Goal: Task Accomplishment & Management: Use online tool/utility

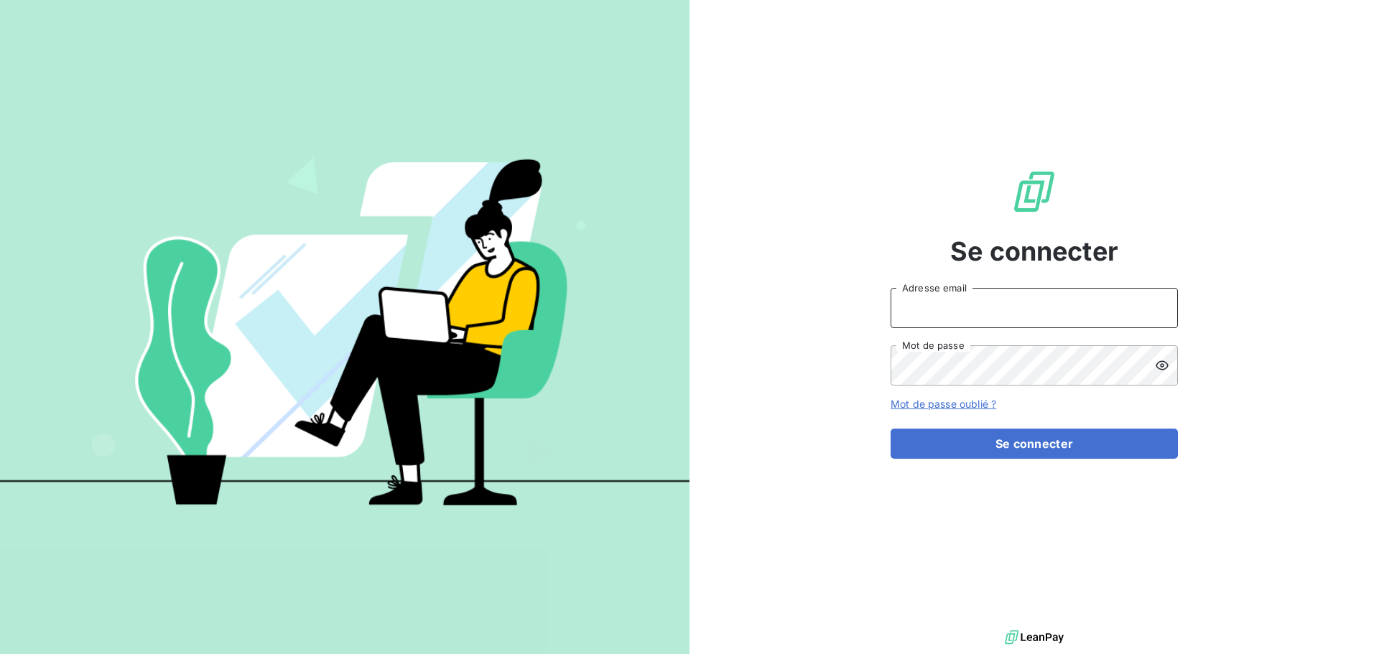
click at [927, 302] on input "Adresse email" at bounding box center [1034, 308] width 287 height 40
type input "[PERSON_NAME][EMAIL_ADDRESS][DOMAIN_NAME]"
click at [1168, 364] on icon at bounding box center [1162, 365] width 13 height 9
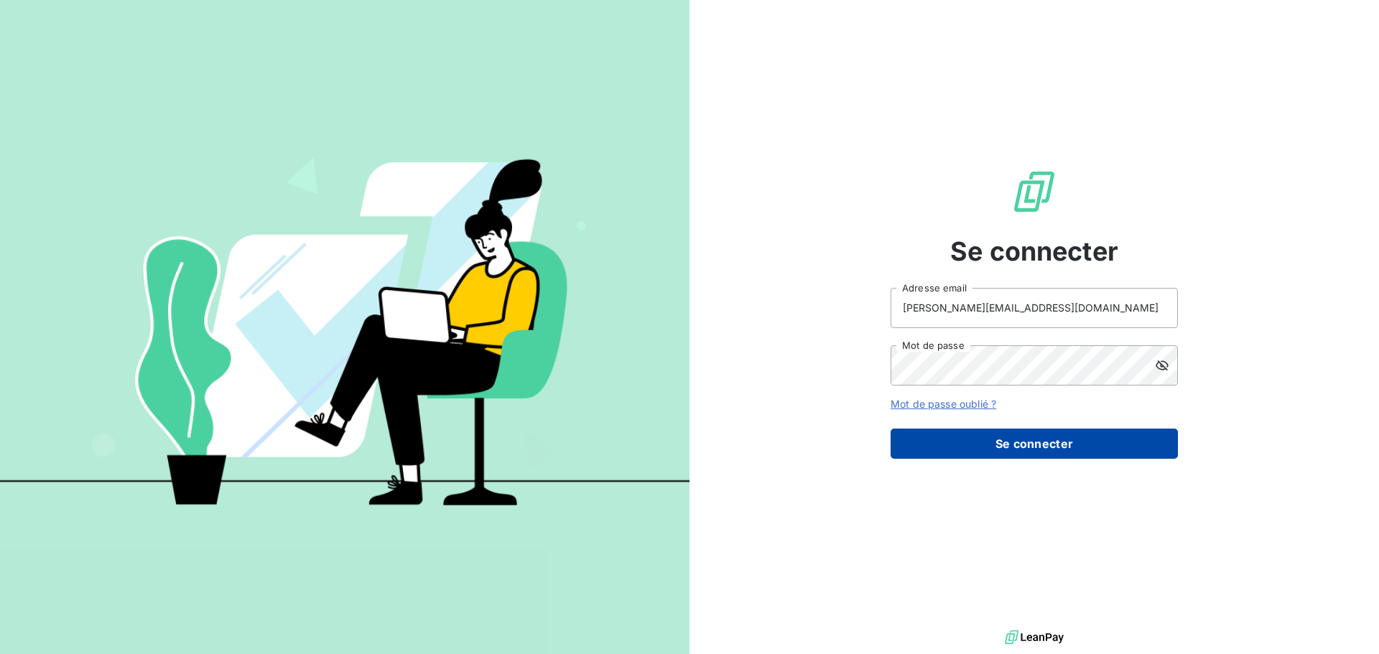
click at [980, 443] on button "Se connecter" at bounding box center [1034, 444] width 287 height 30
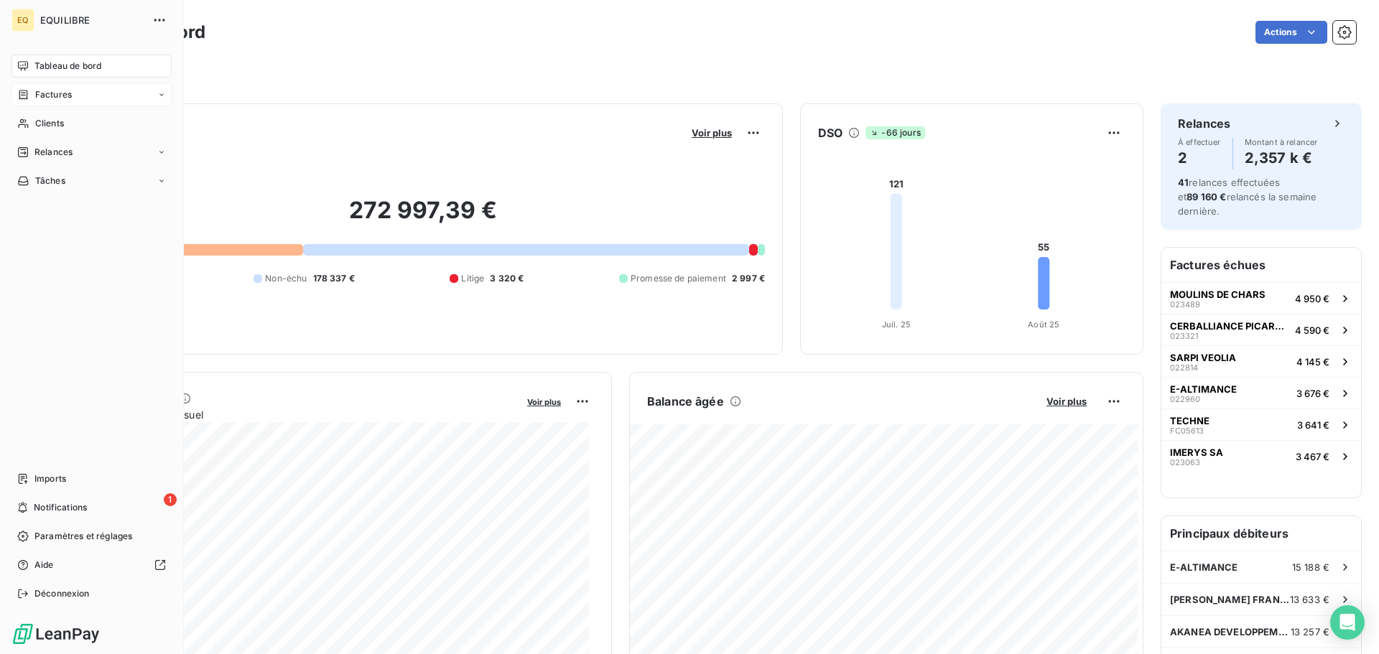
click at [69, 95] on span "Factures" at bounding box center [53, 94] width 37 height 13
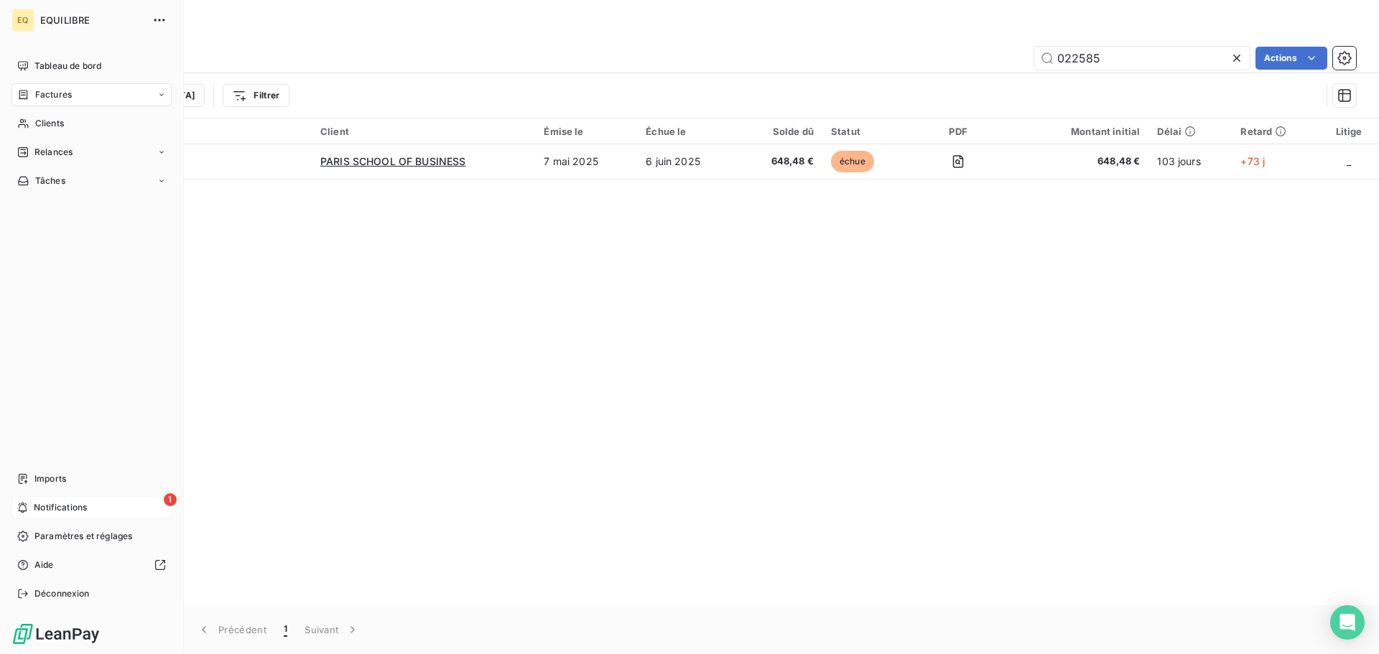
click at [68, 505] on span "Notifications" at bounding box center [60, 507] width 53 height 13
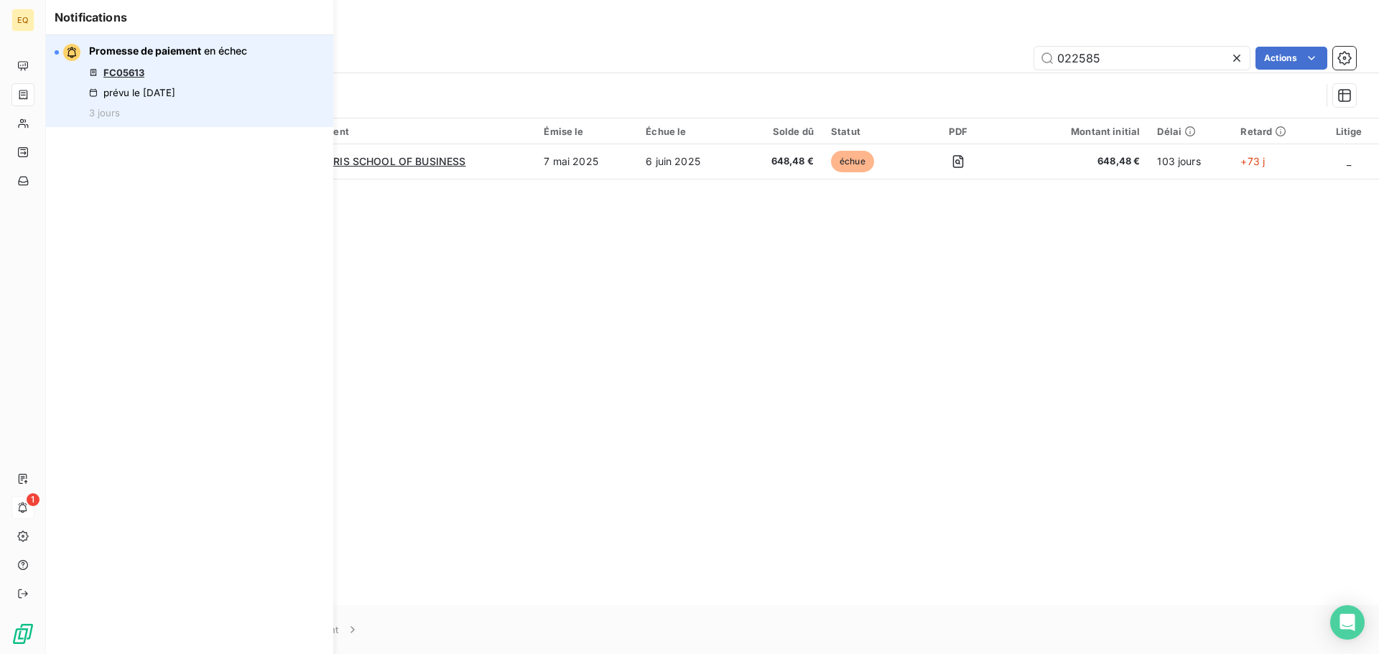
click at [127, 69] on link "FC05613" at bounding box center [123, 72] width 41 height 11
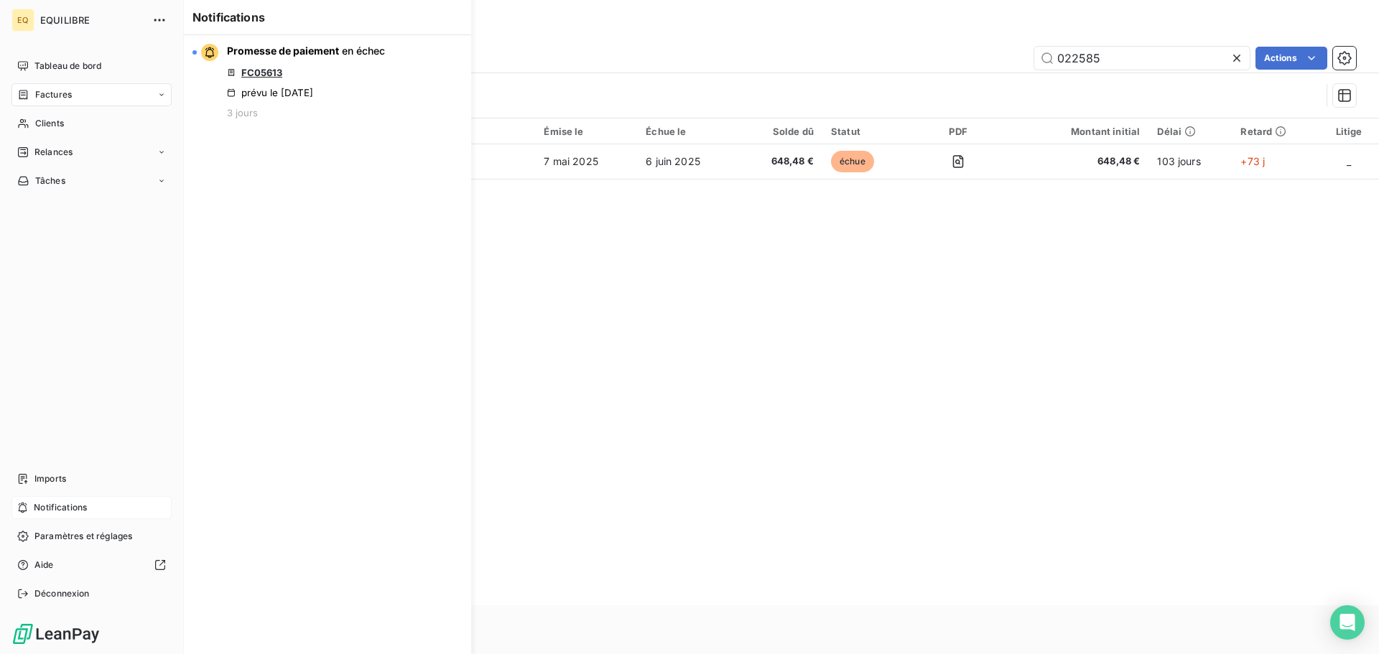
click at [55, 89] on span "Factures" at bounding box center [53, 94] width 37 height 13
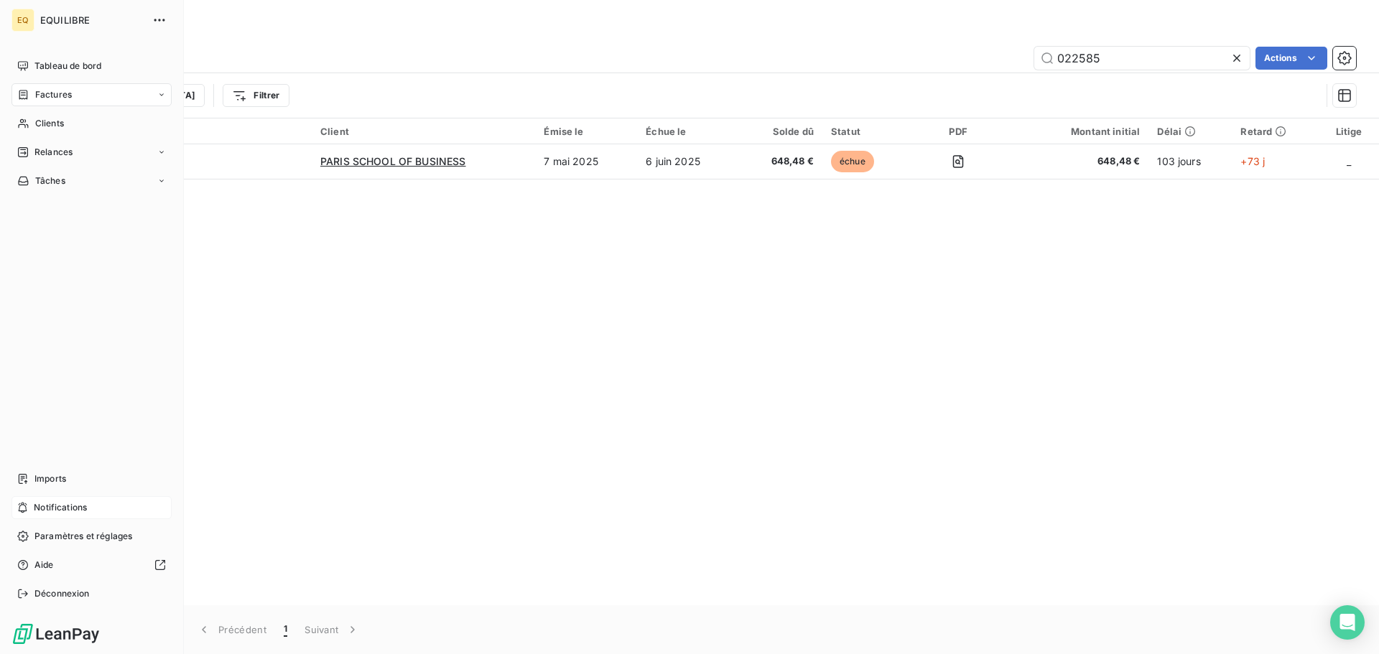
click at [84, 90] on div "Factures" at bounding box center [91, 94] width 160 height 23
click at [75, 119] on div "Factures" at bounding box center [100, 123] width 143 height 23
click at [81, 182] on div "Clients" at bounding box center [91, 181] width 160 height 23
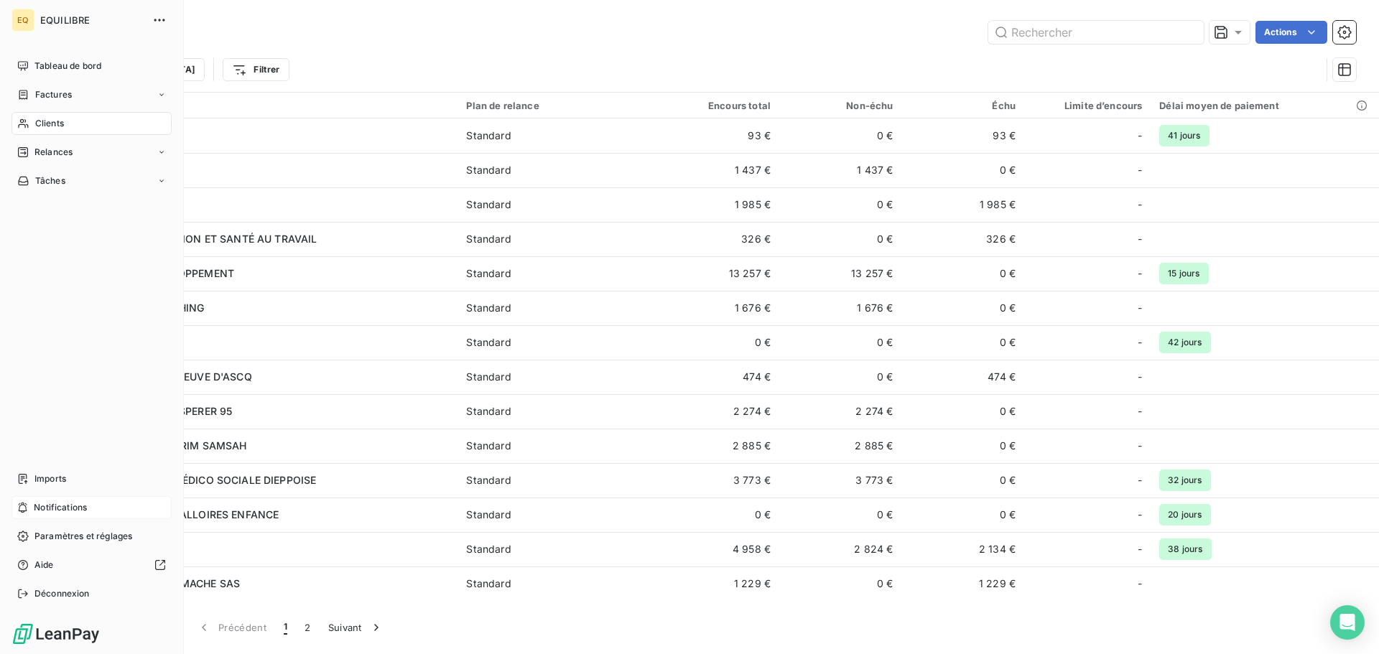
click at [63, 95] on span "Factures" at bounding box center [53, 94] width 37 height 13
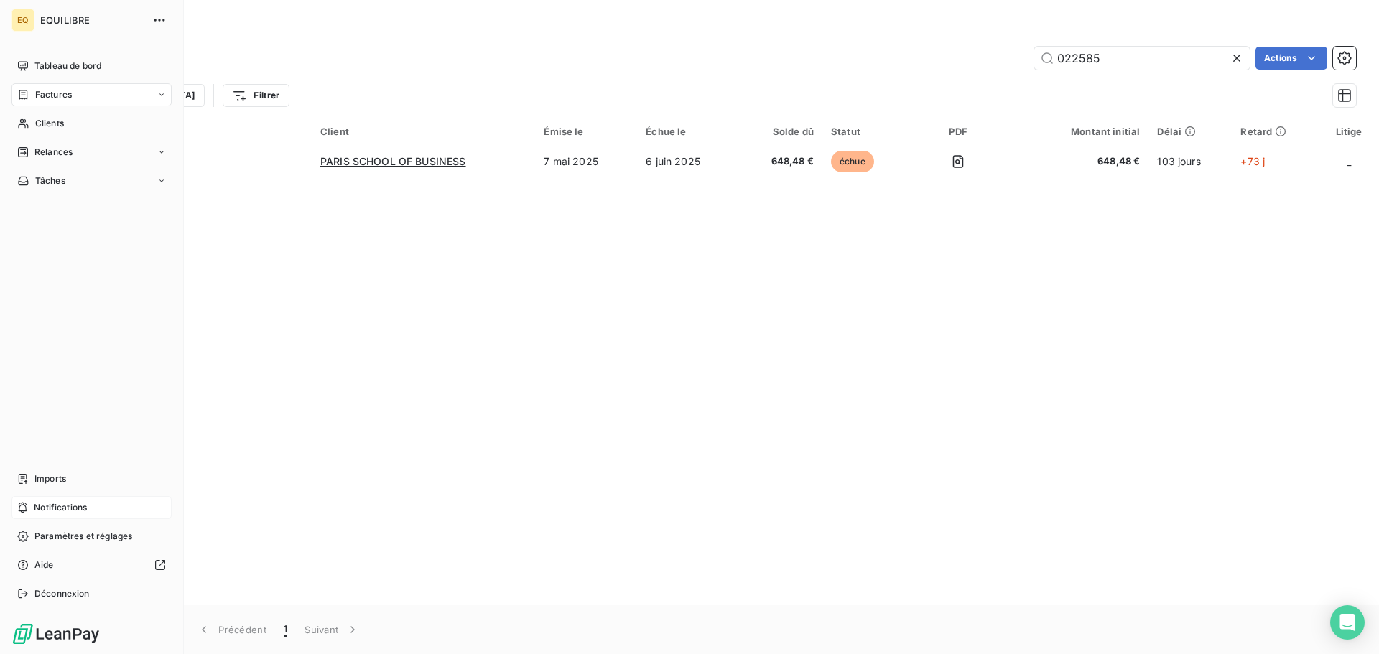
click at [67, 93] on span "Factures" at bounding box center [53, 94] width 37 height 13
click at [59, 121] on span "Factures" at bounding box center [52, 123] width 37 height 13
click at [60, 203] on div "Relances" at bounding box center [91, 209] width 160 height 23
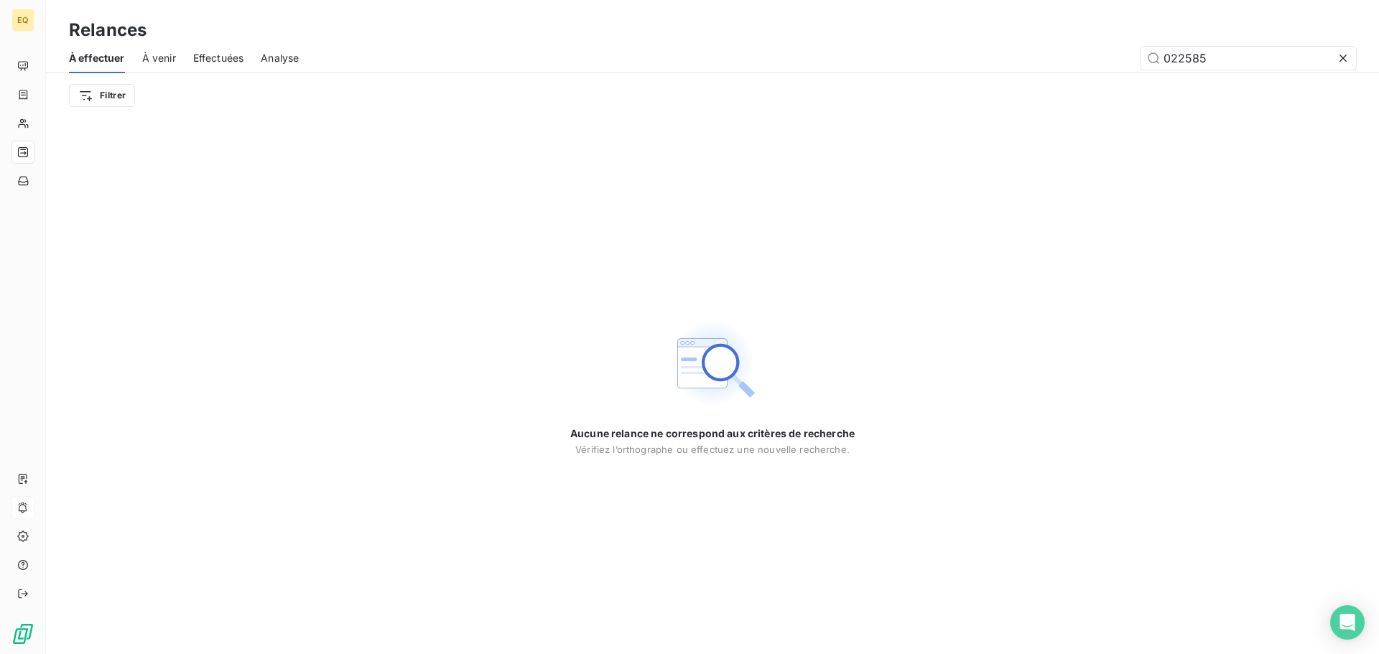
click at [159, 54] on span "À venir" at bounding box center [159, 58] width 34 height 14
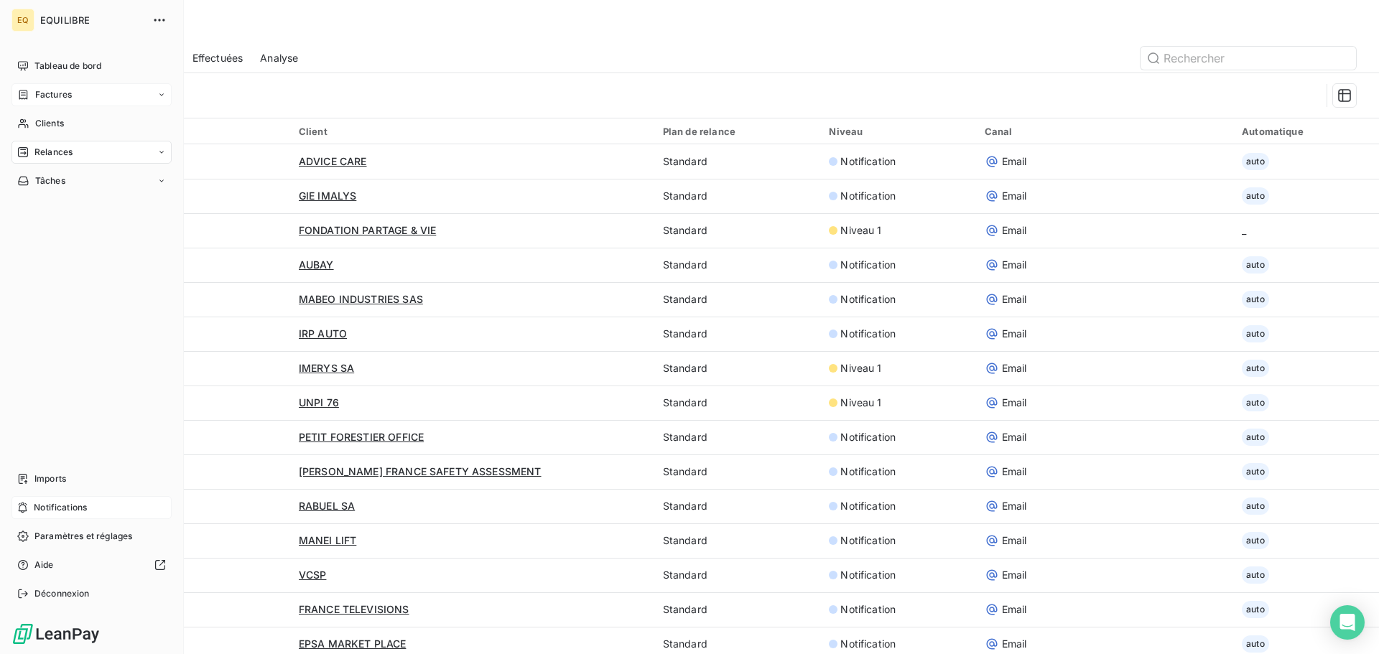
click at [57, 93] on span "Factures" at bounding box center [53, 94] width 37 height 13
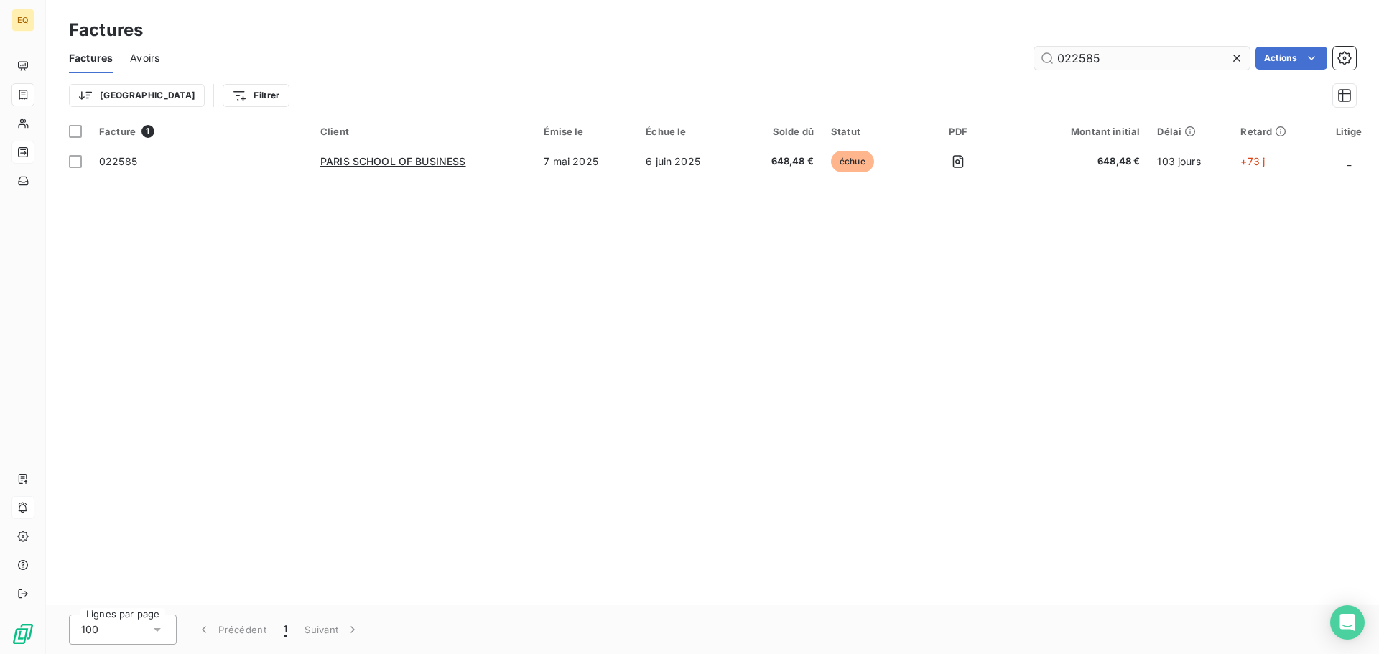
drag, startPoint x: 1238, startPoint y: 54, endPoint x: 1229, endPoint y: 55, distance: 8.7
click at [1236, 55] on icon at bounding box center [1237, 58] width 14 height 14
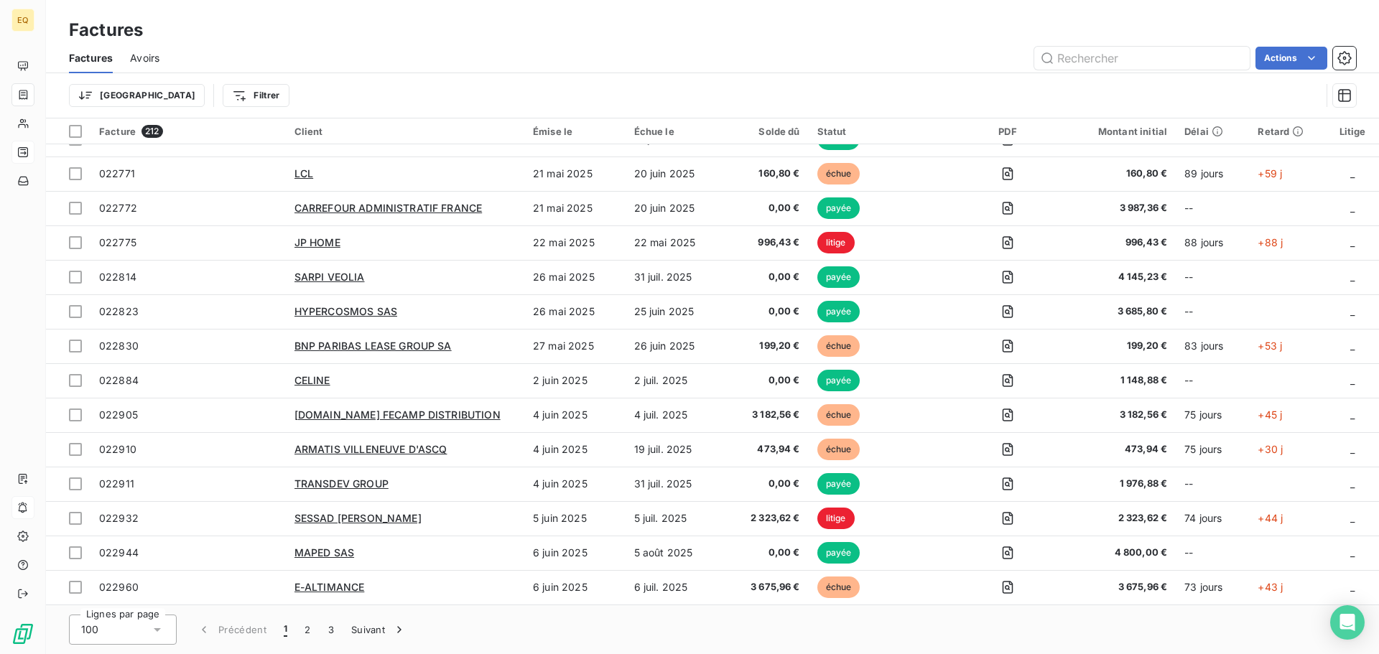
scroll to position [2945, 0]
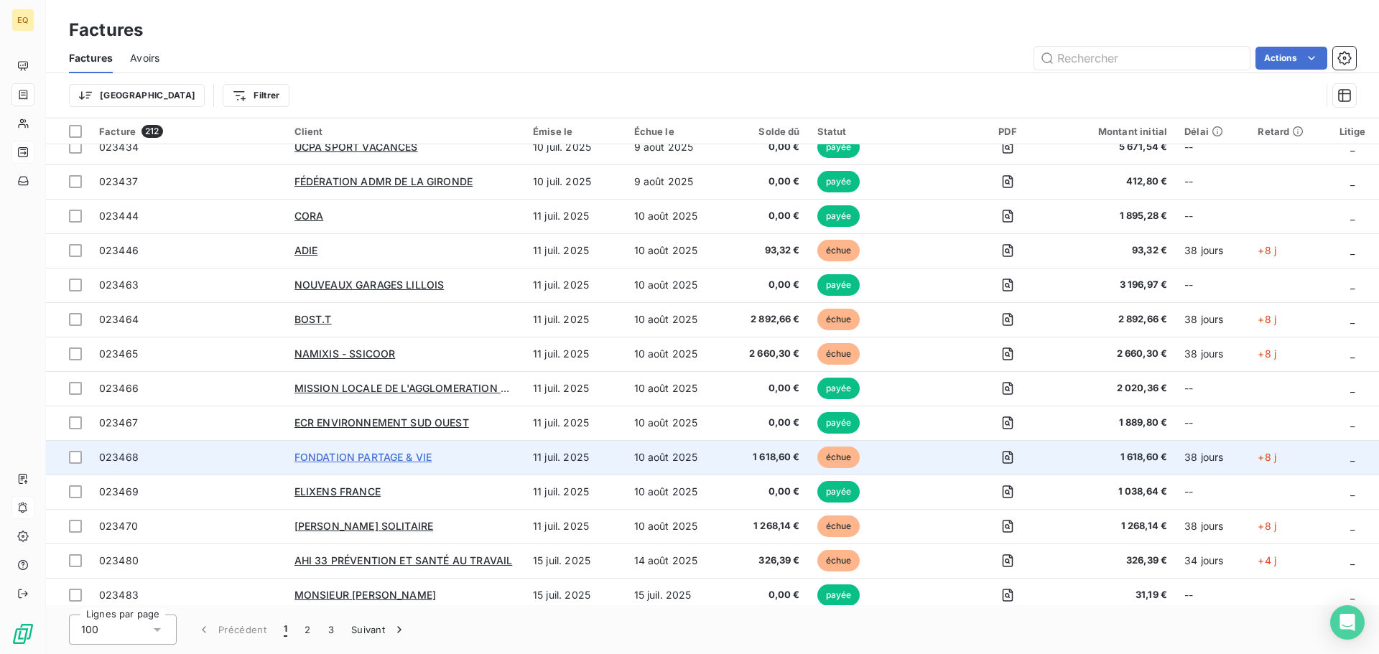
click at [402, 454] on span "FONDATION PARTAGE & VIE" at bounding box center [363, 457] width 137 height 12
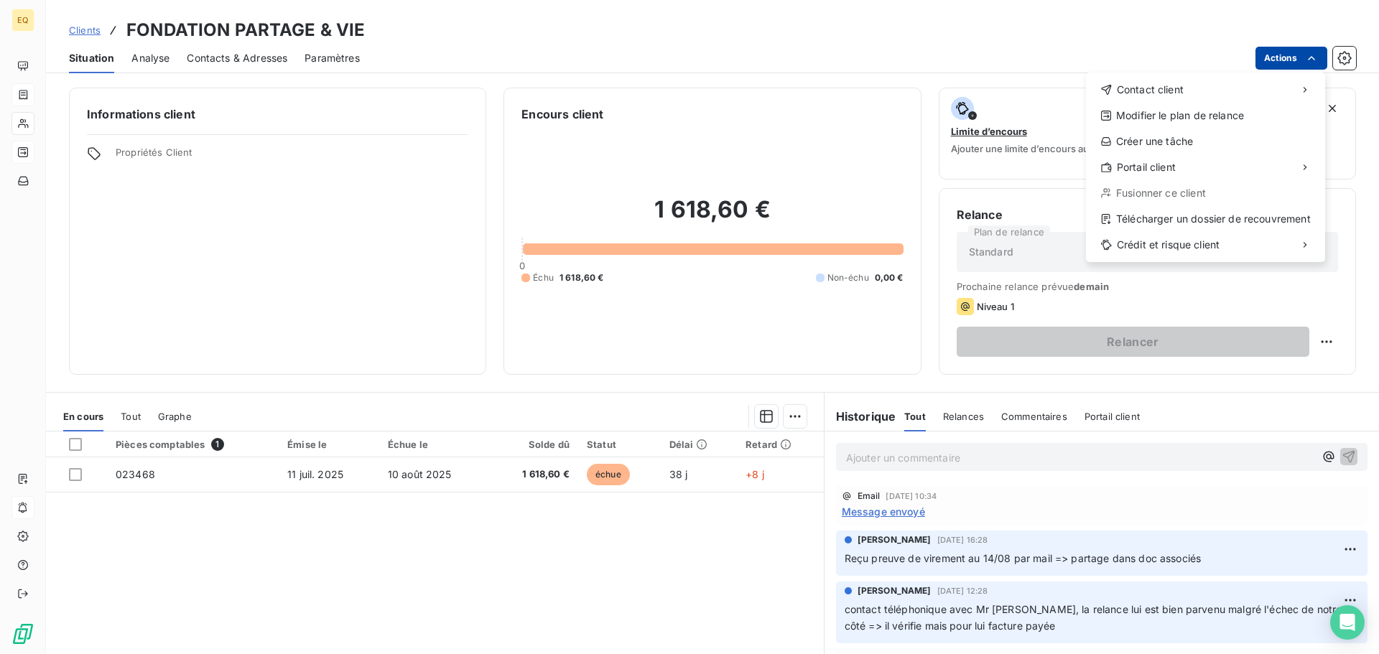
click at [1281, 53] on html "EQ Clients FONDATION PARTAGE & VIE Situation Analyse Contacts & Adresses Paramè…" at bounding box center [689, 327] width 1379 height 654
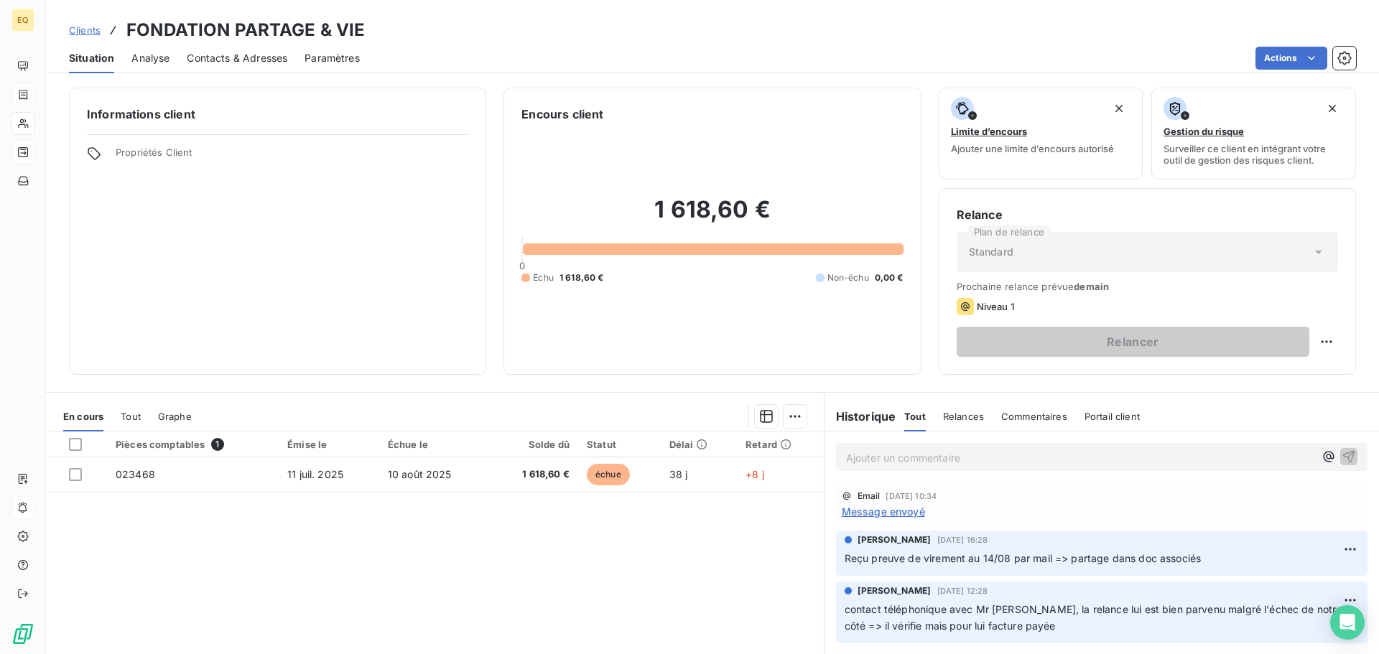
click at [1158, 34] on html "EQ Clients FONDATION PARTAGE & VIE Situation Analyse Contacts & Adresses Paramè…" at bounding box center [689, 327] width 1379 height 654
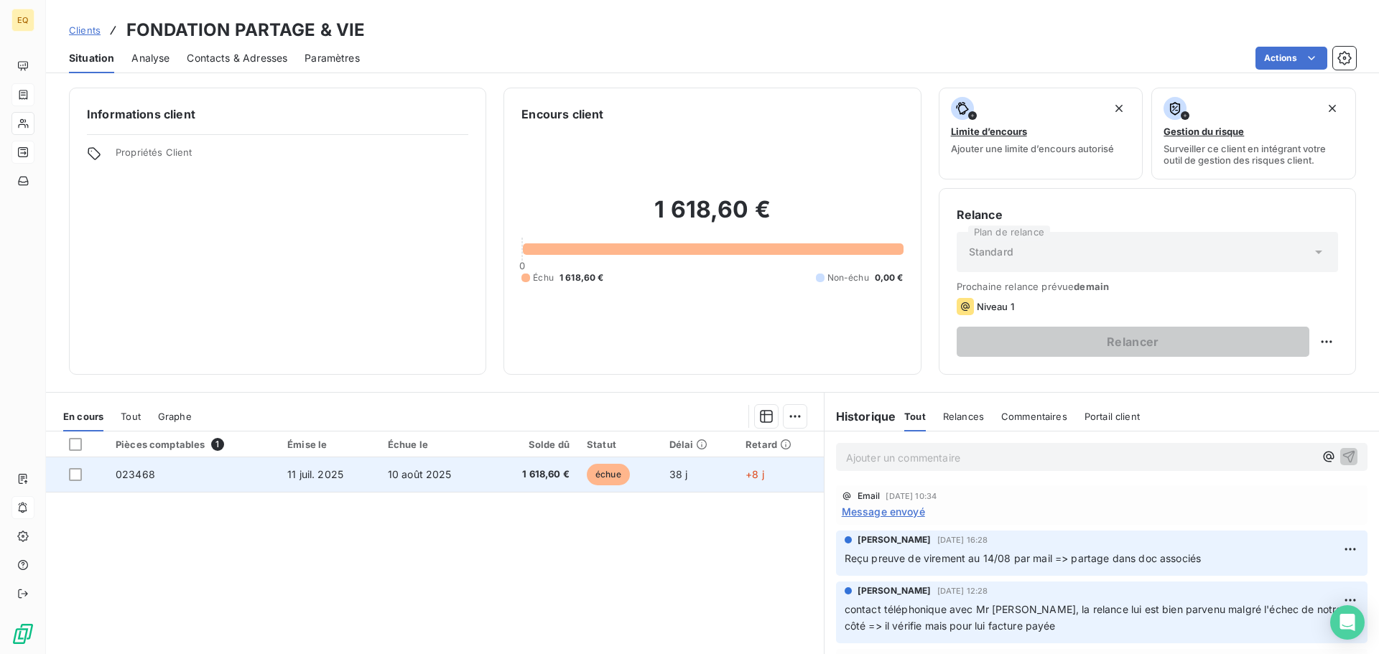
click at [136, 473] on span "023468" at bounding box center [136, 474] width 40 height 12
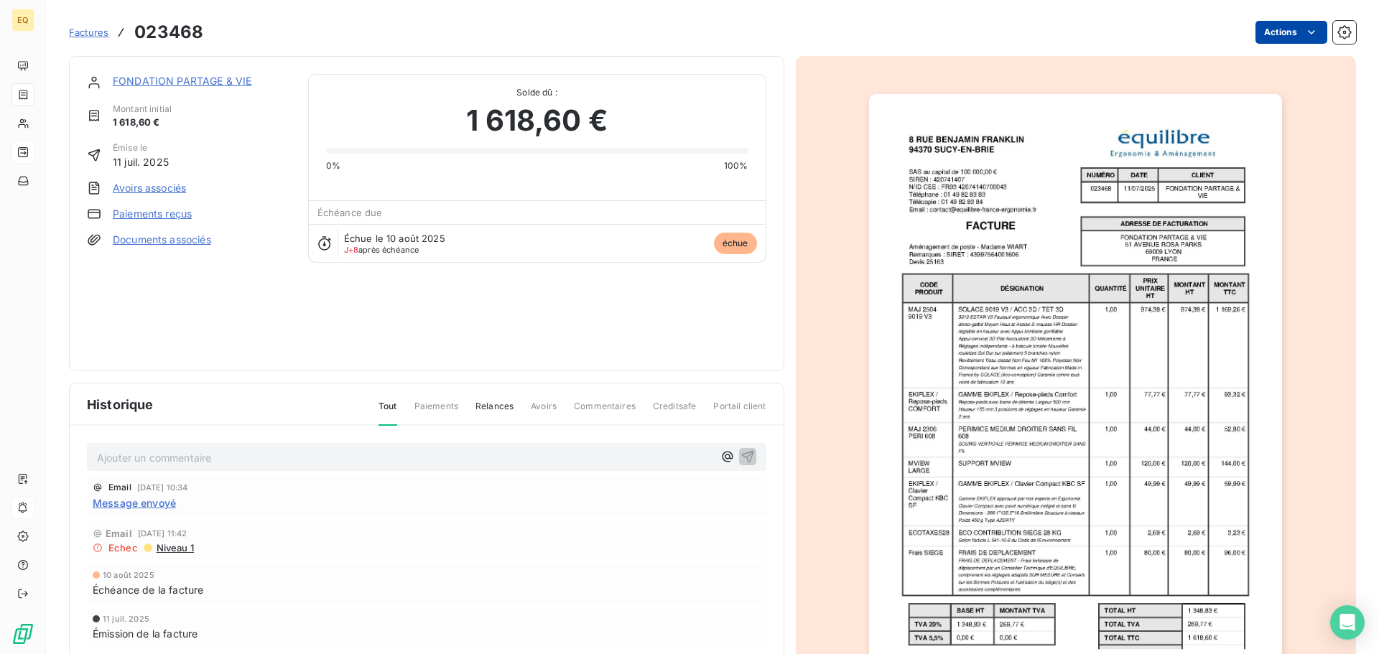
click at [1260, 29] on html "EQ Factures 023468 Actions FONDATION PARTAGE & VIE Montant initial 1 618,60 € É…" at bounding box center [689, 327] width 1379 height 654
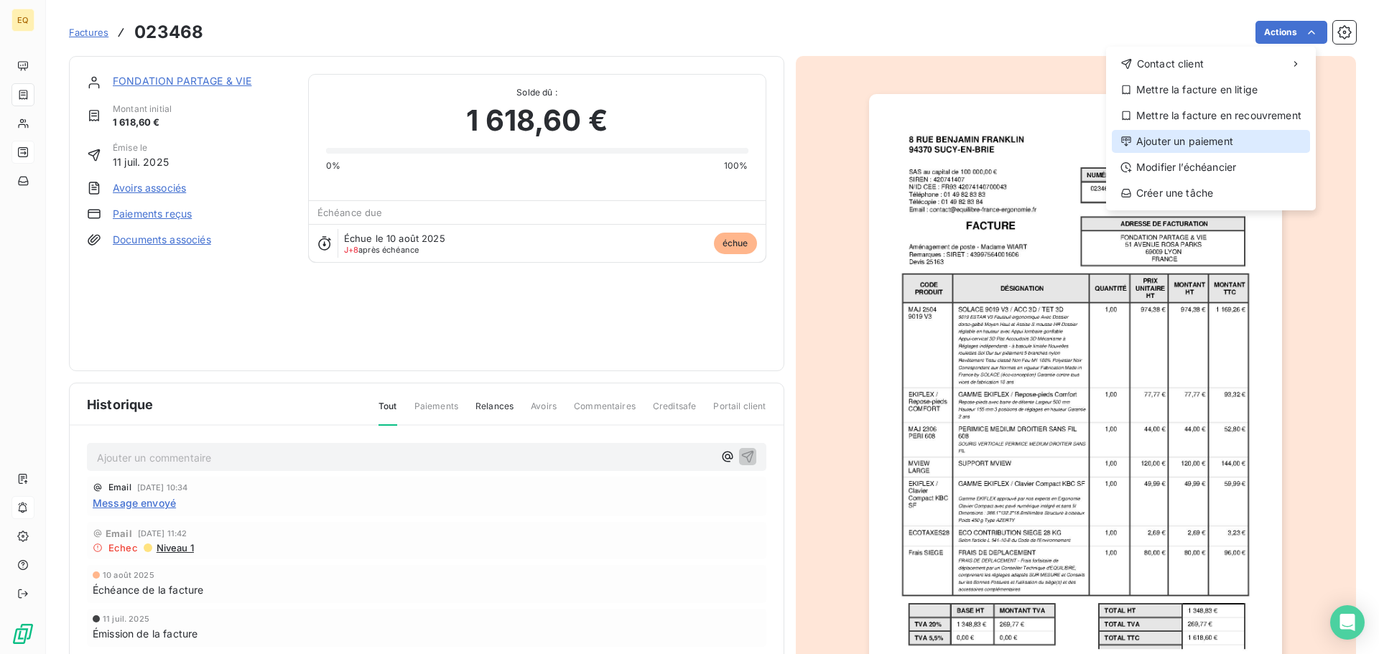
click at [1145, 142] on div "Ajouter un paiement" at bounding box center [1211, 141] width 198 height 23
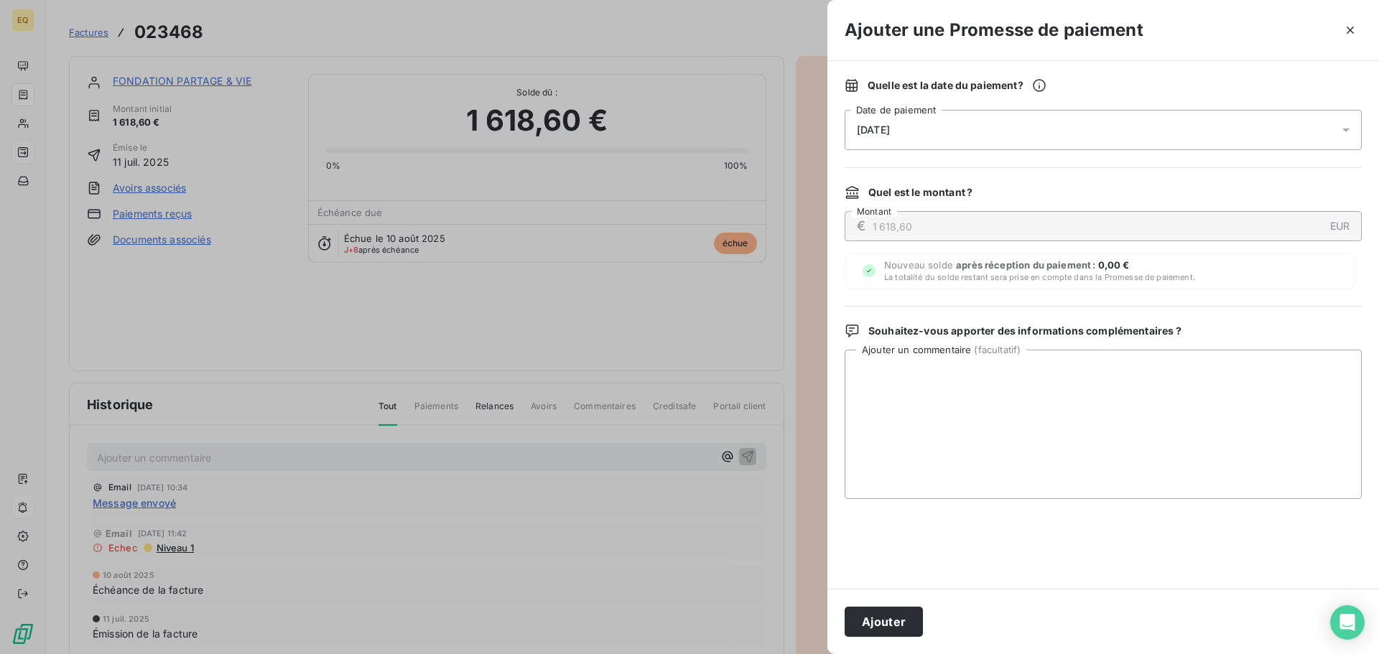
click at [731, 32] on div at bounding box center [689, 327] width 1379 height 654
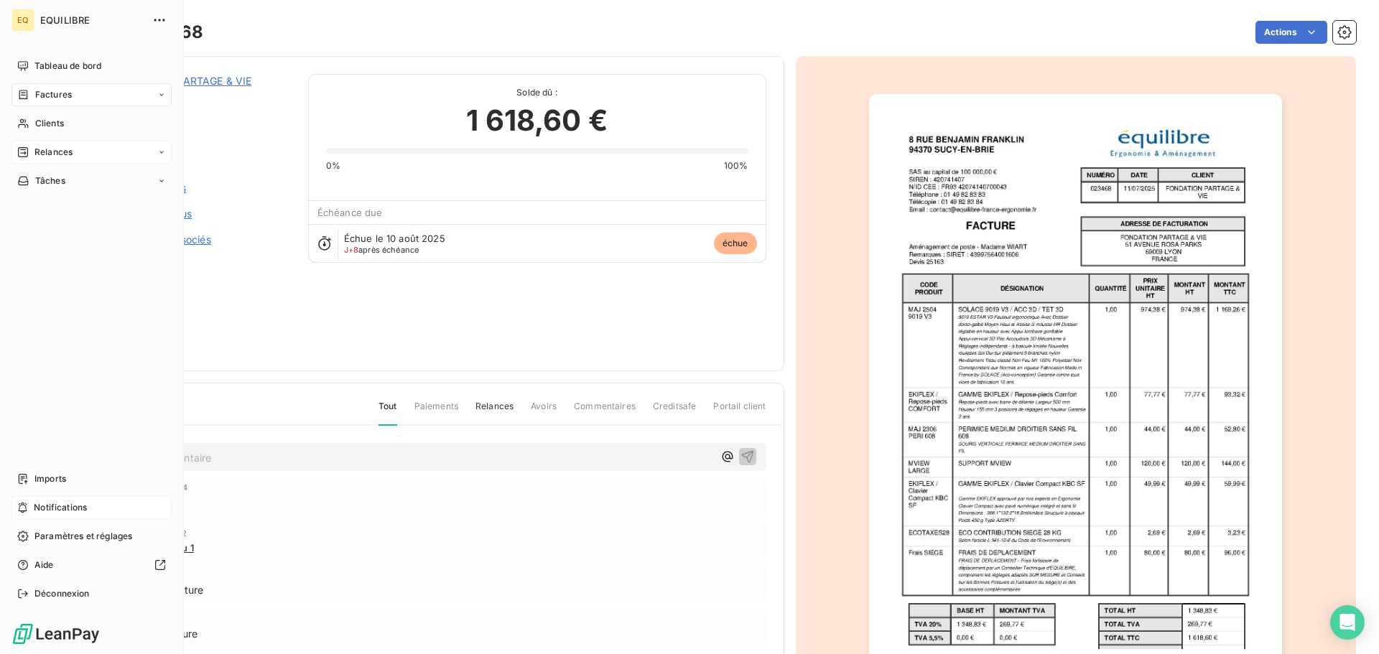
click at [85, 150] on div "Relances" at bounding box center [91, 152] width 160 height 23
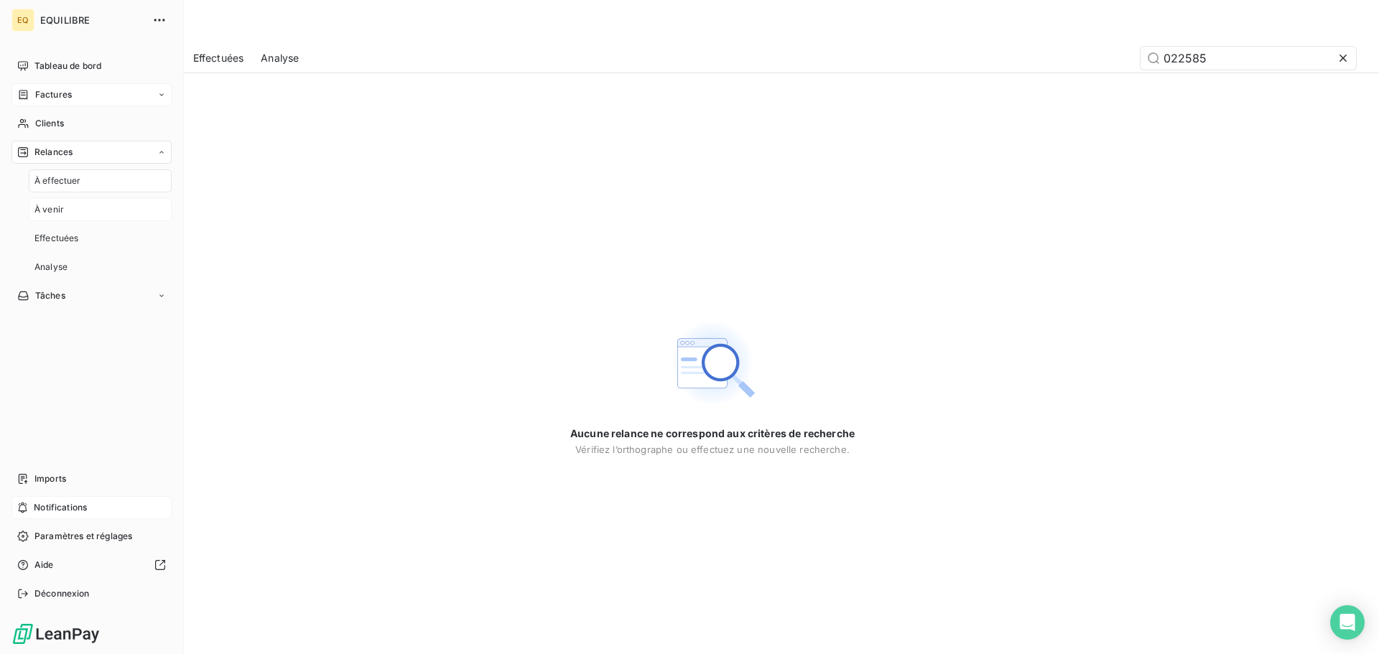
click at [83, 207] on div "À venir" at bounding box center [100, 209] width 143 height 23
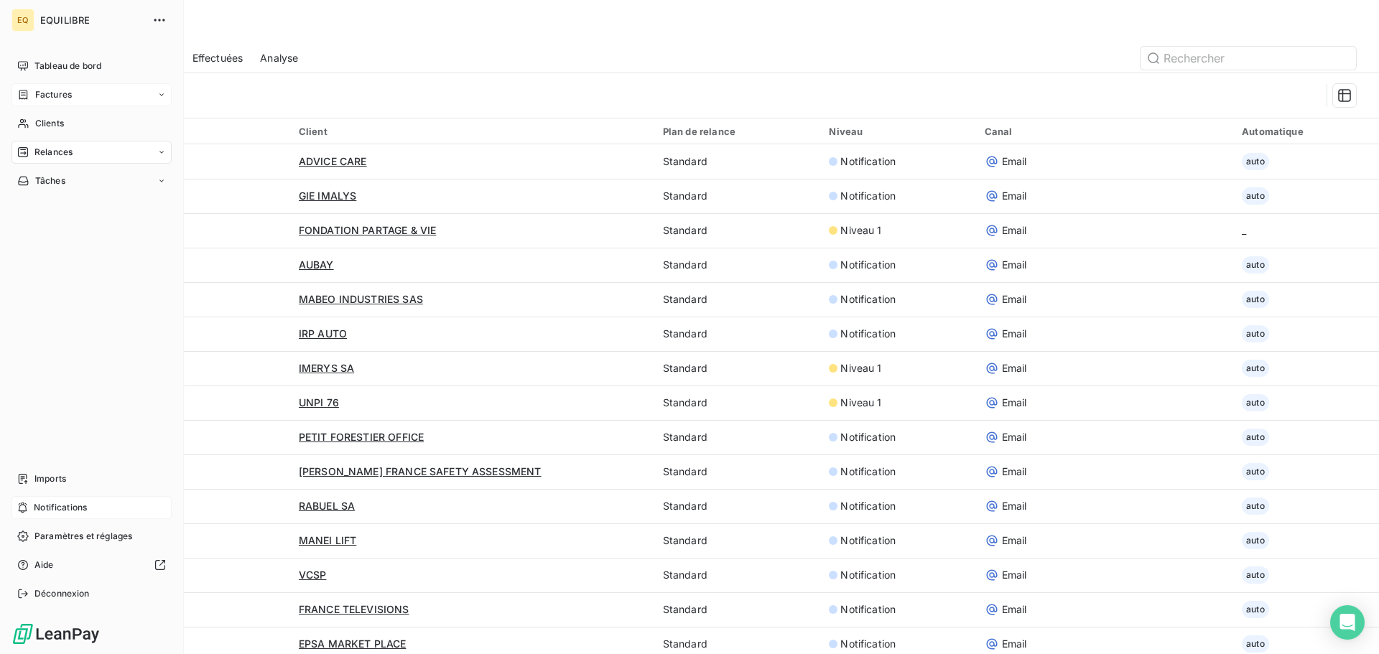
click at [54, 92] on span "Factures" at bounding box center [53, 94] width 37 height 13
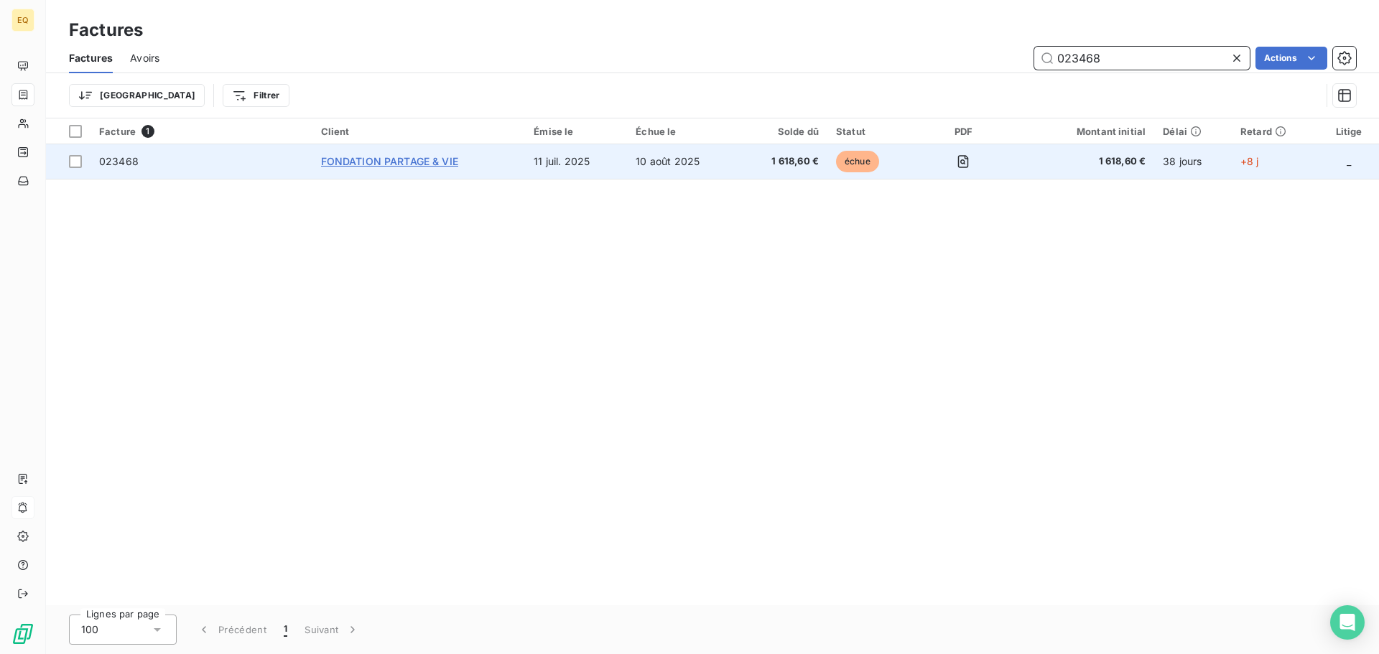
type input "023468"
click at [436, 158] on span "FONDATION PARTAGE & VIE" at bounding box center [389, 161] width 137 height 12
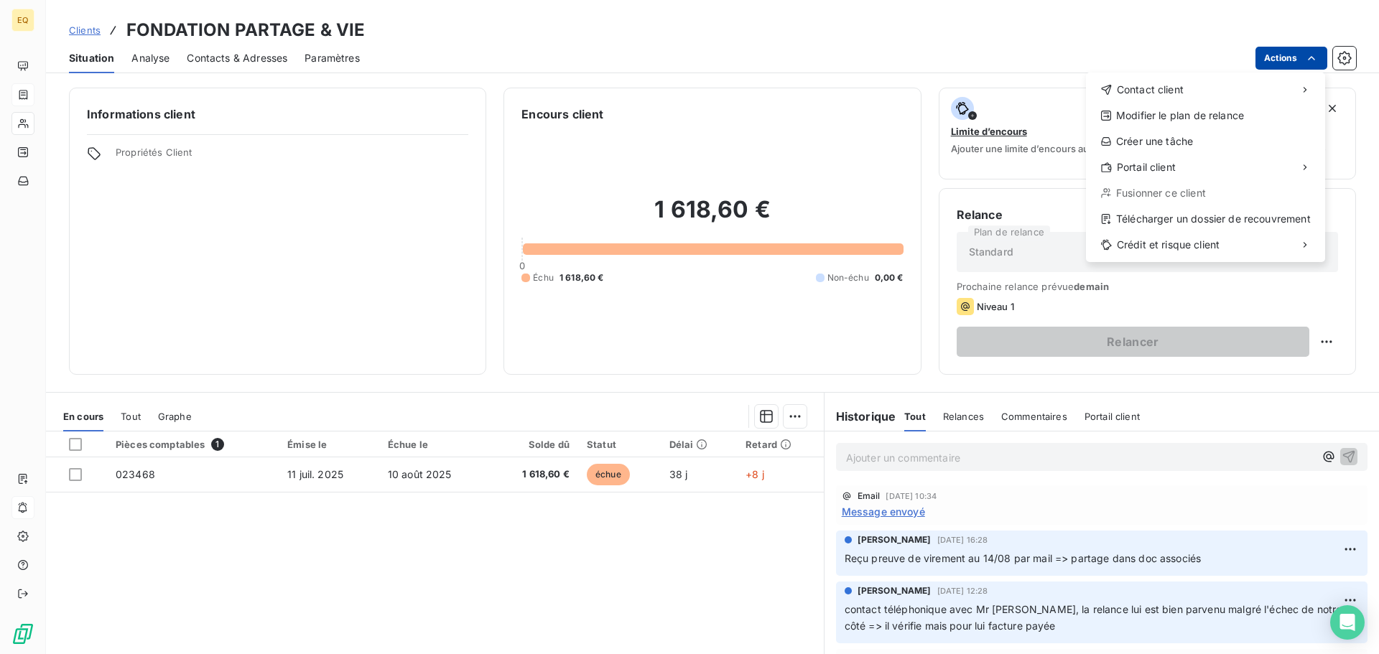
click at [1295, 52] on html "EQ Clients FONDATION PARTAGE & VIE Situation Analyse Contacts & Adresses Paramè…" at bounding box center [689, 327] width 1379 height 654
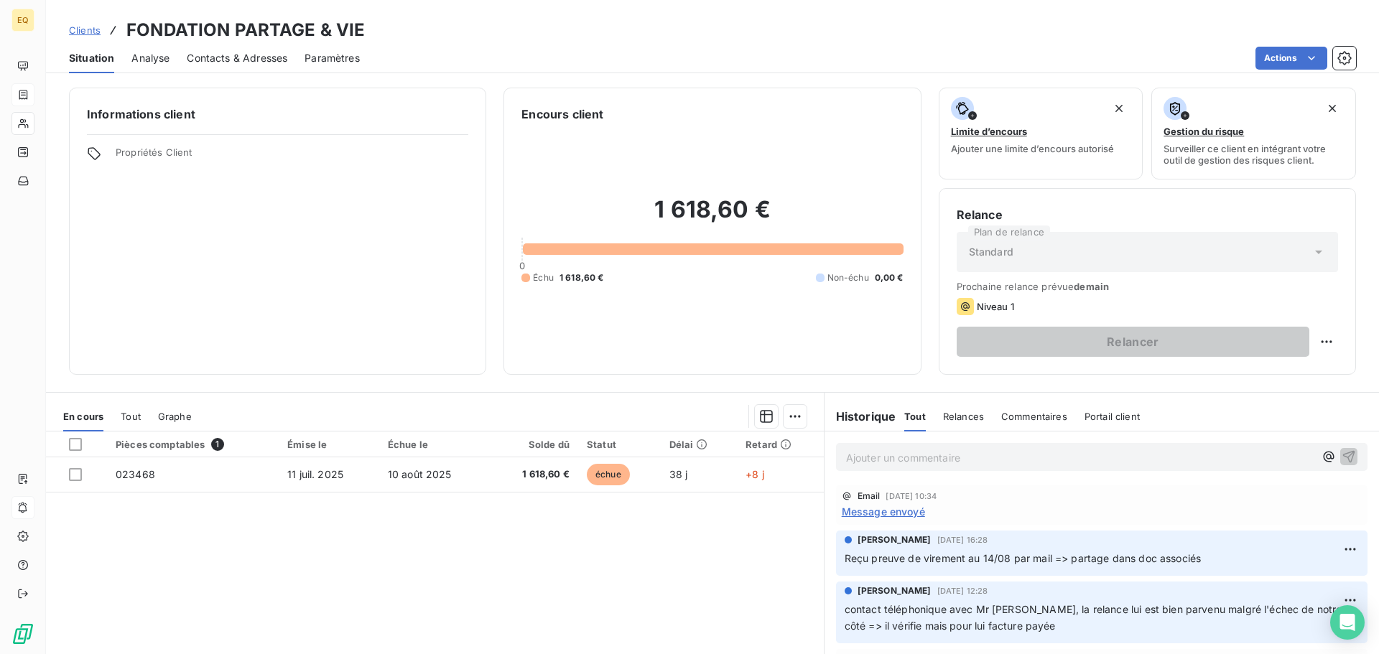
drag, startPoint x: 1124, startPoint y: 37, endPoint x: 1106, endPoint y: 36, distance: 18.7
click at [1123, 37] on html "EQ Clients FONDATION PARTAGE & VIE Situation Analyse Contacts & Adresses Paramè…" at bounding box center [689, 327] width 1379 height 654
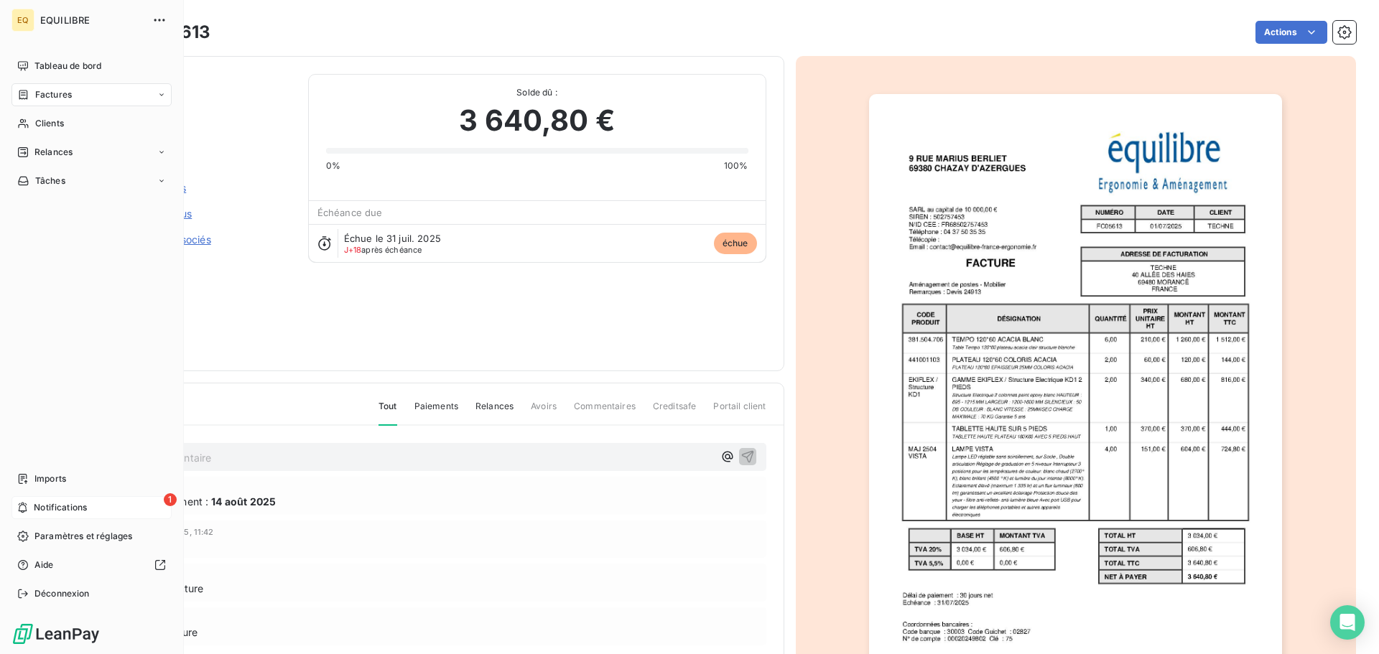
click at [60, 504] on span "Notifications" at bounding box center [60, 507] width 53 height 13
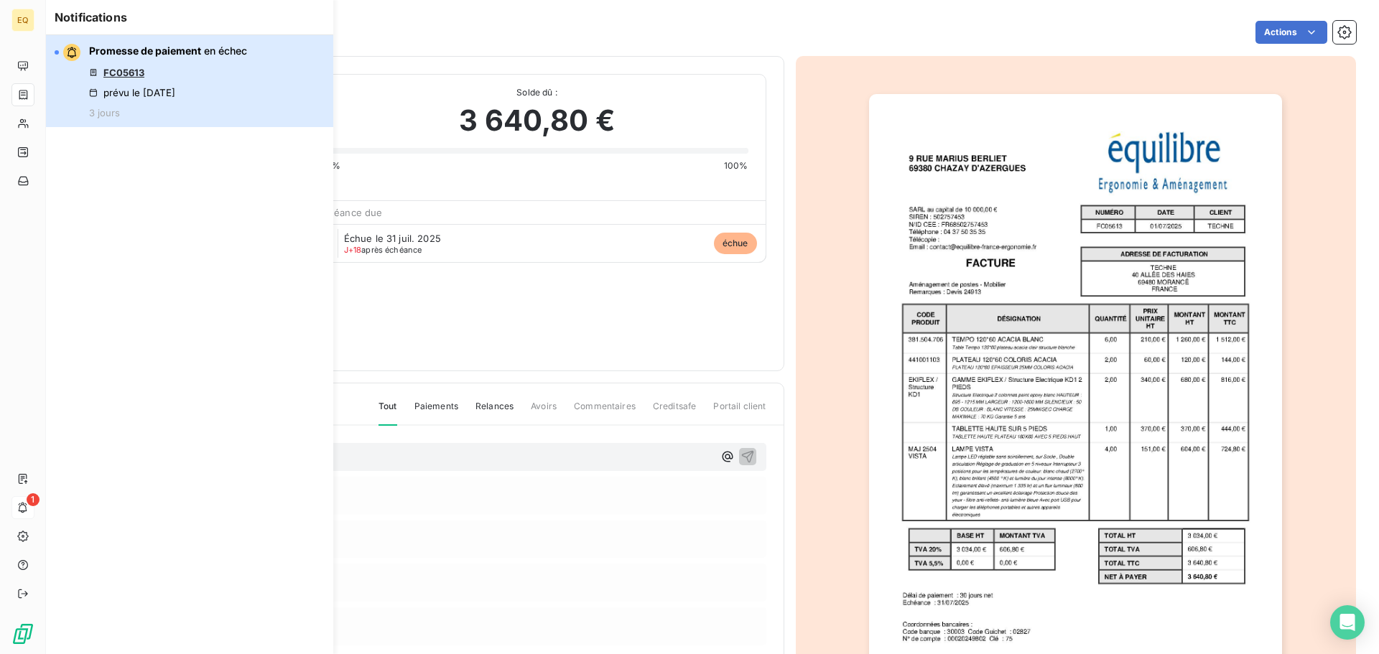
click at [157, 47] on span "Promesse de paiement" at bounding box center [145, 51] width 112 height 12
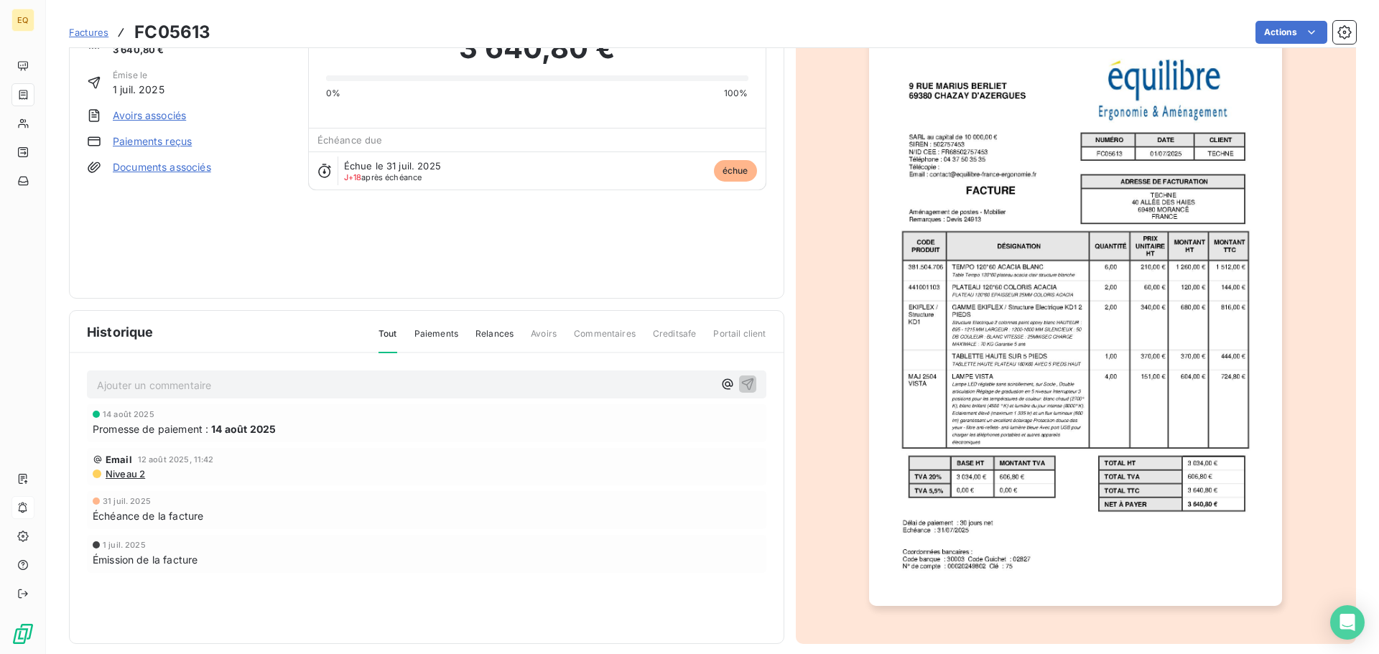
scroll to position [74, 0]
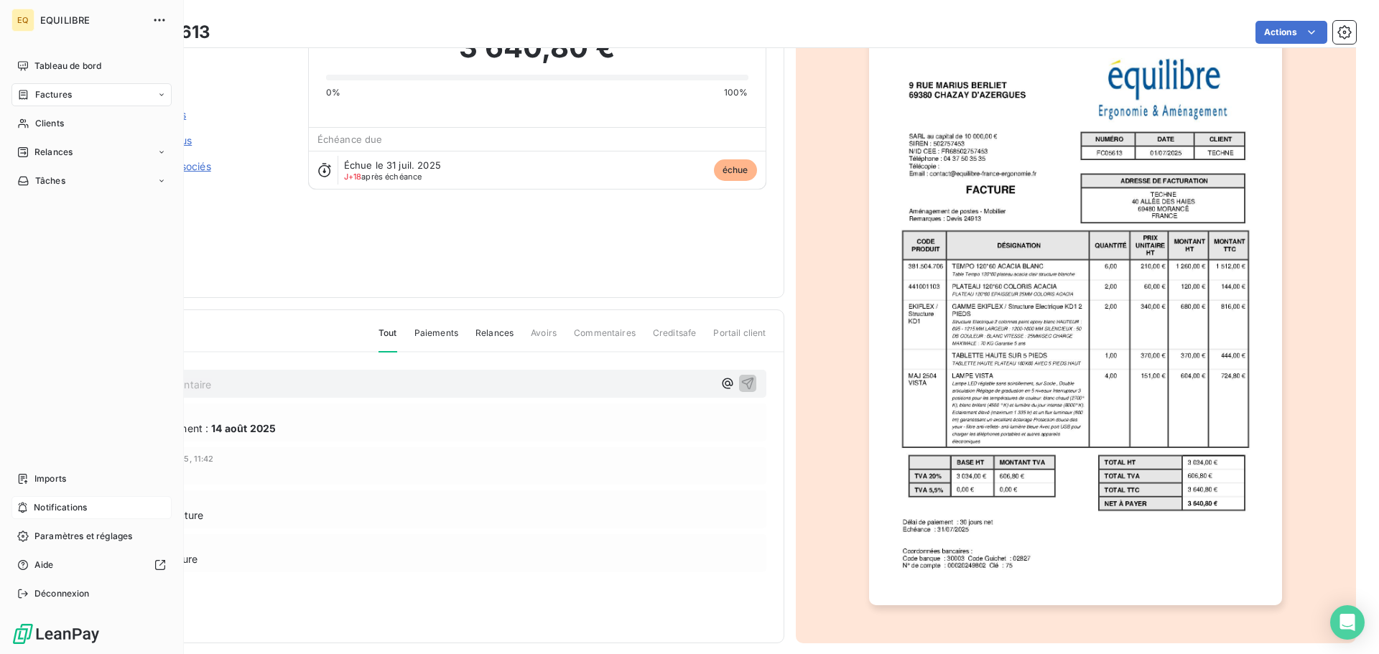
click at [45, 506] on span "Notifications" at bounding box center [60, 507] width 53 height 13
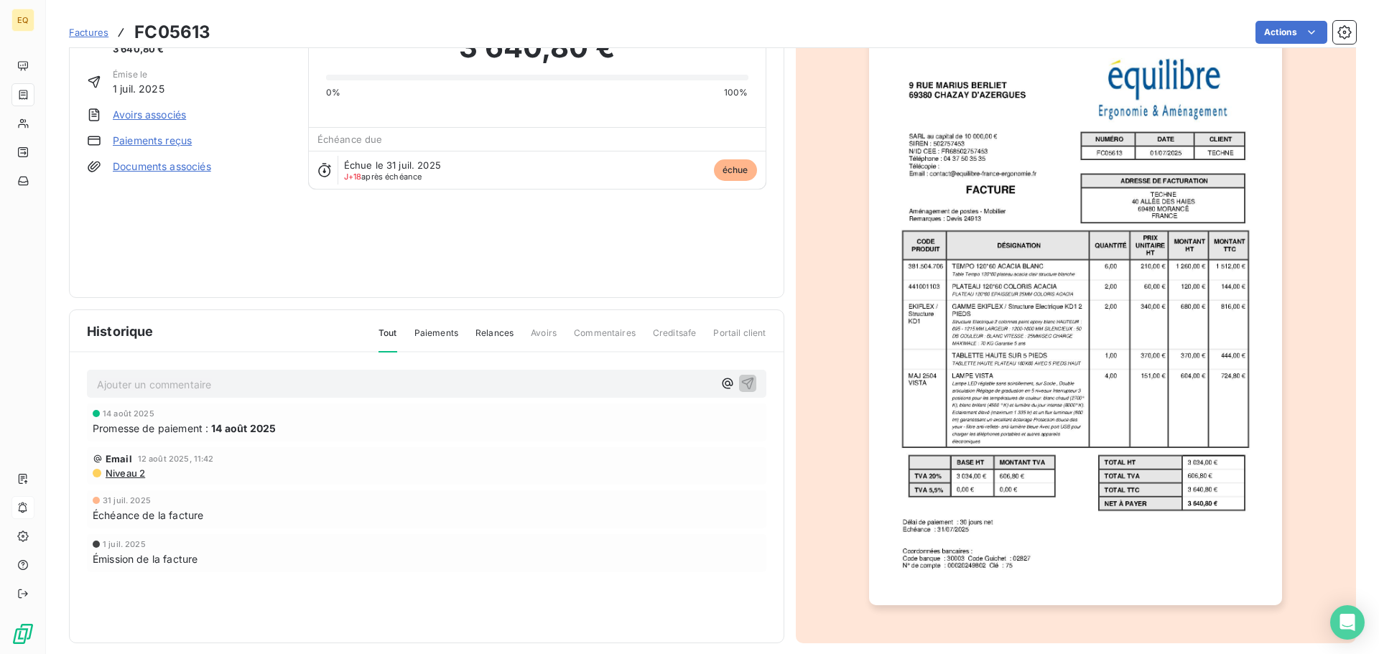
click at [446, 229] on div "TECHNE Montant initial 3 640,80 € Émise le 1 juil. 2025 Avoirs associés Paiemen…" at bounding box center [427, 140] width 680 height 279
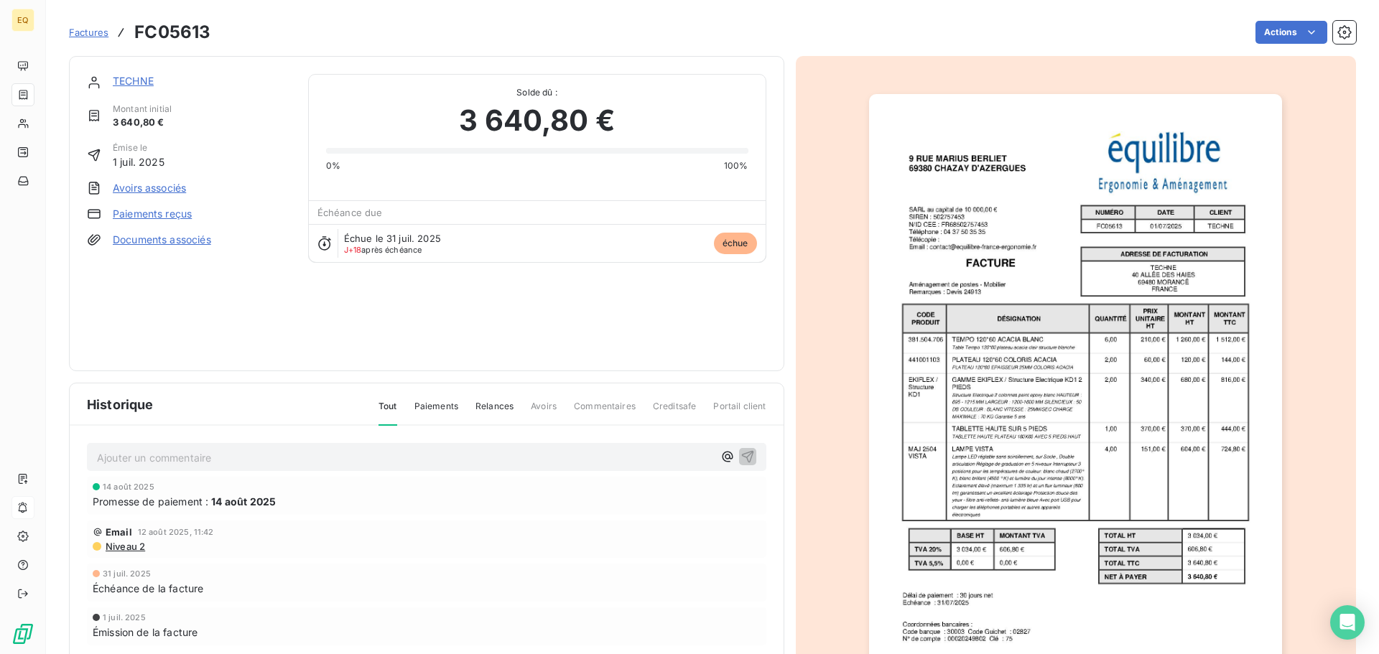
click at [147, 211] on link "Paiements reçus" at bounding box center [152, 214] width 79 height 14
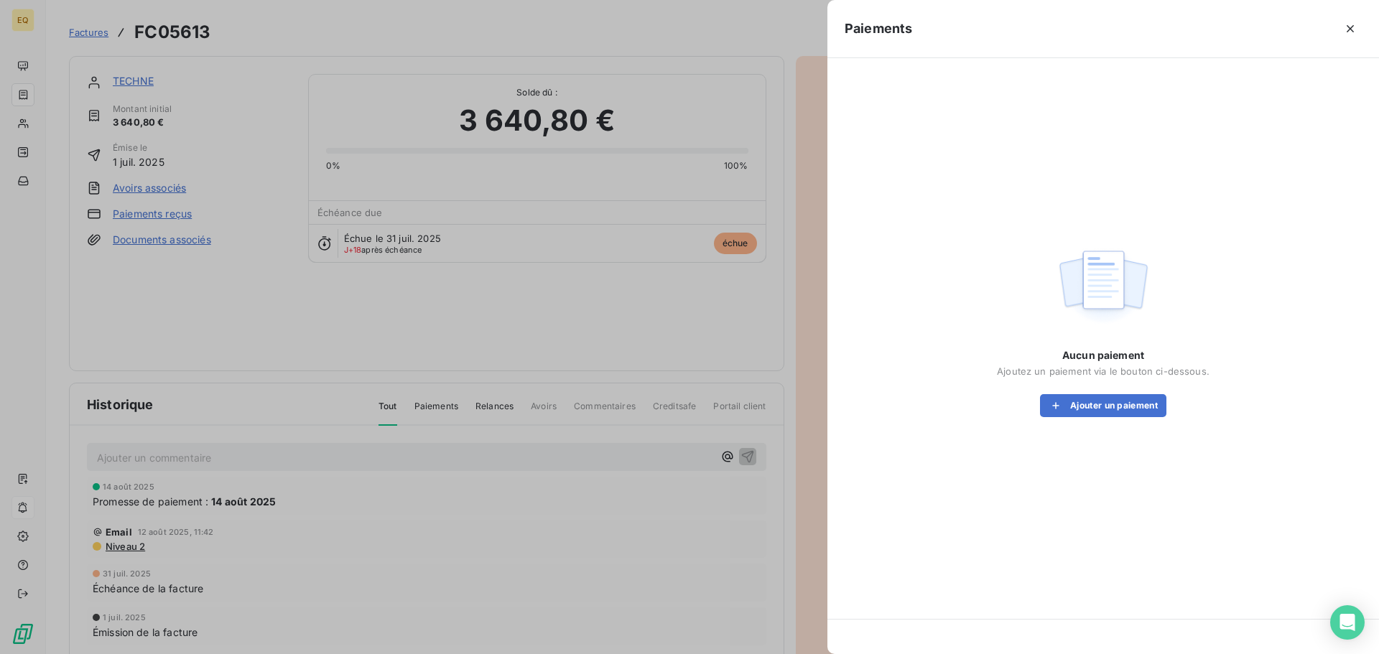
click at [655, 34] on div at bounding box center [689, 327] width 1379 height 654
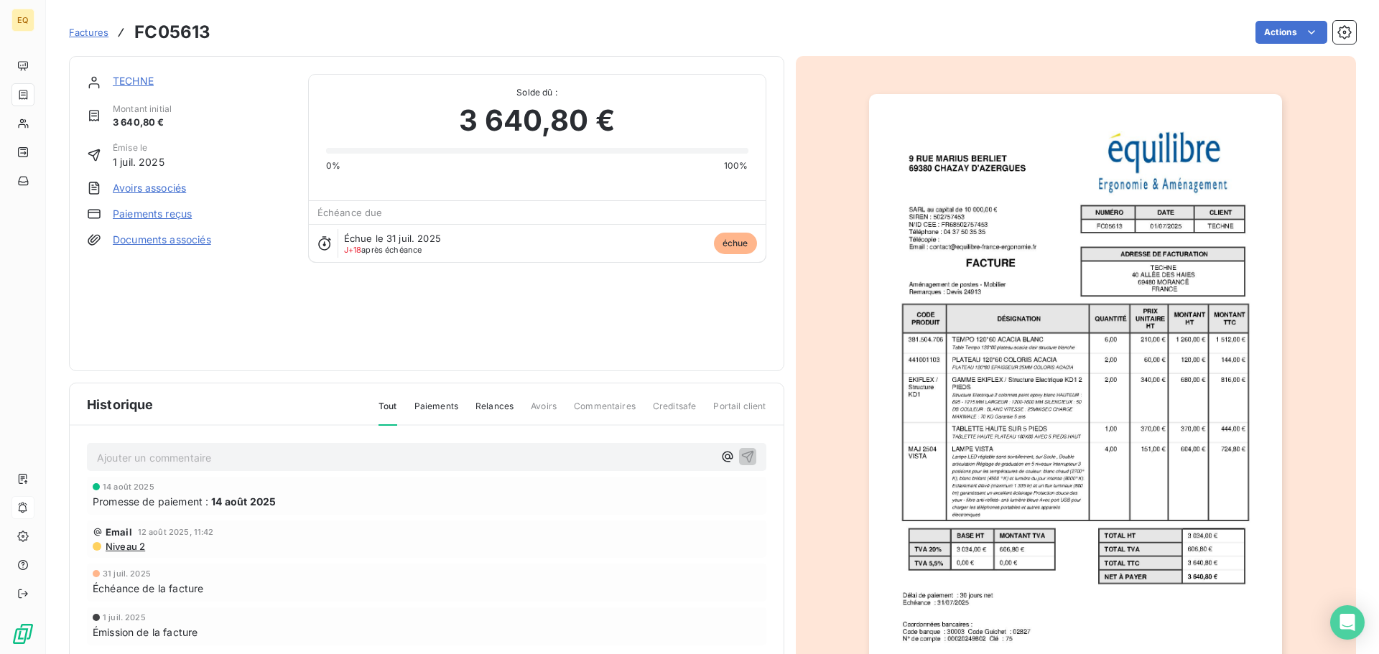
click at [489, 404] on span "Relances" at bounding box center [495, 412] width 38 height 24
click at [384, 404] on span "Tout" at bounding box center [388, 412] width 19 height 24
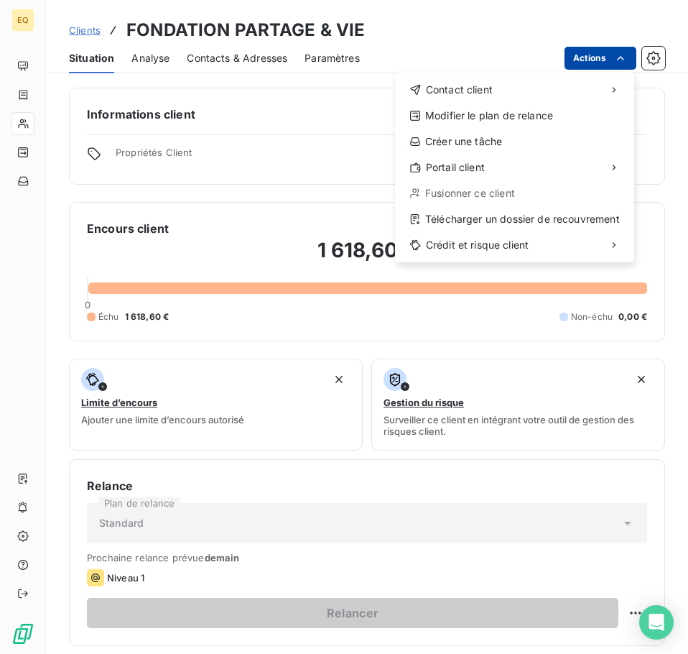
click at [604, 55] on html "EQ Clients FONDATION PARTAGE & VIE Situation Analyse Contacts & Adresses Paramè…" at bounding box center [344, 327] width 688 height 654
click at [511, 30] on html "EQ Clients FONDATION PARTAGE & VIE Situation Analyse Contacts & Adresses Paramè…" at bounding box center [344, 327] width 688 height 654
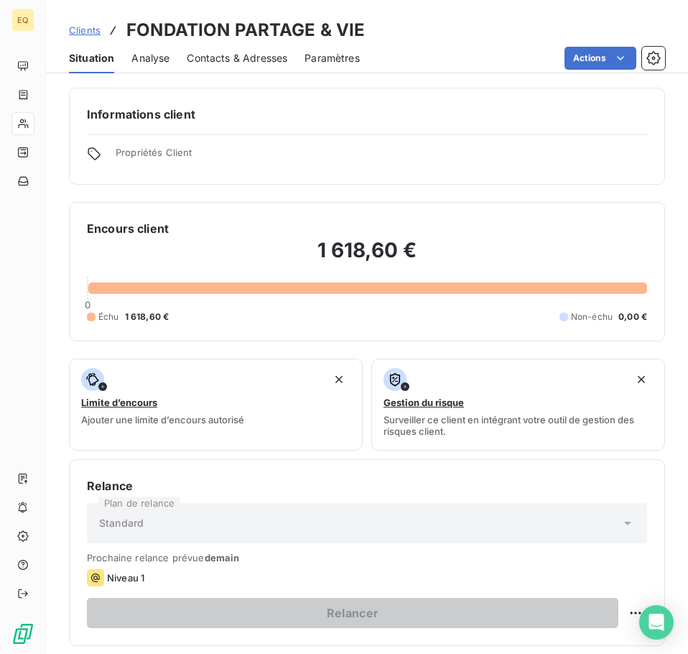
click at [86, 29] on span "Clients" at bounding box center [85, 29] width 32 height 11
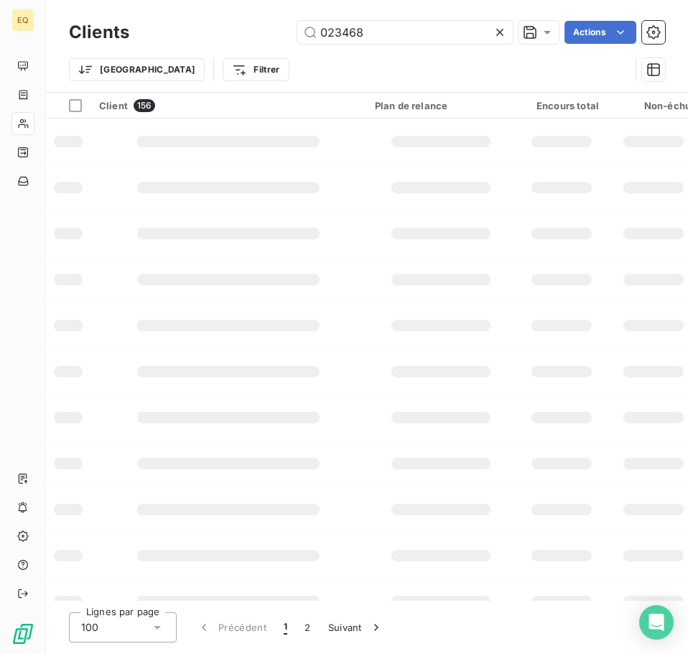
type input "023468"
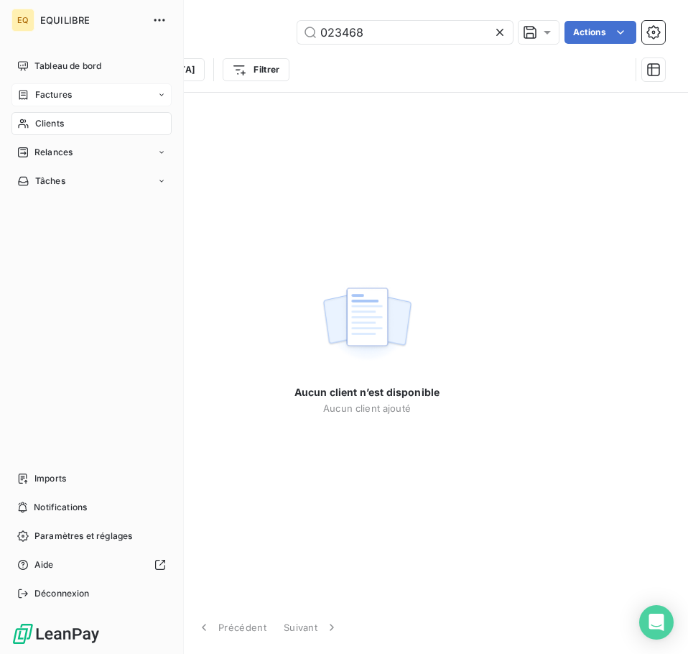
click at [46, 93] on span "Factures" at bounding box center [53, 94] width 37 height 13
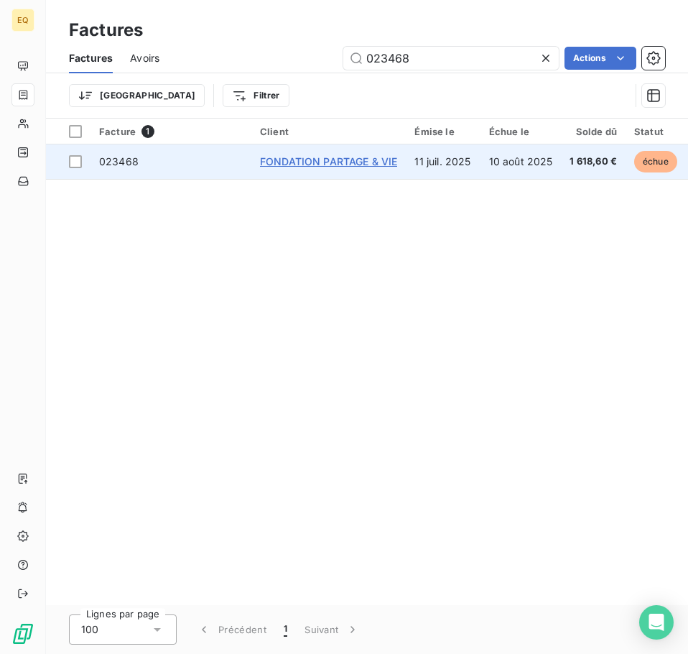
click at [295, 159] on span "FONDATION PARTAGE & VIE" at bounding box center [328, 161] width 137 height 12
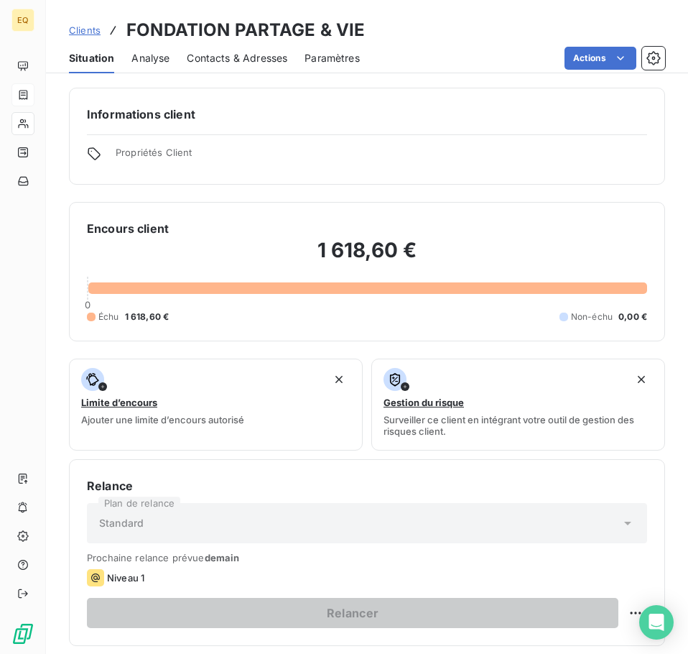
click at [424, 23] on html "EQ Clients FONDATION PARTAGE & VIE Situation Analyse Contacts & Adresses Paramè…" at bounding box center [344, 327] width 688 height 654
click at [92, 29] on span "Clients" at bounding box center [85, 29] width 32 height 11
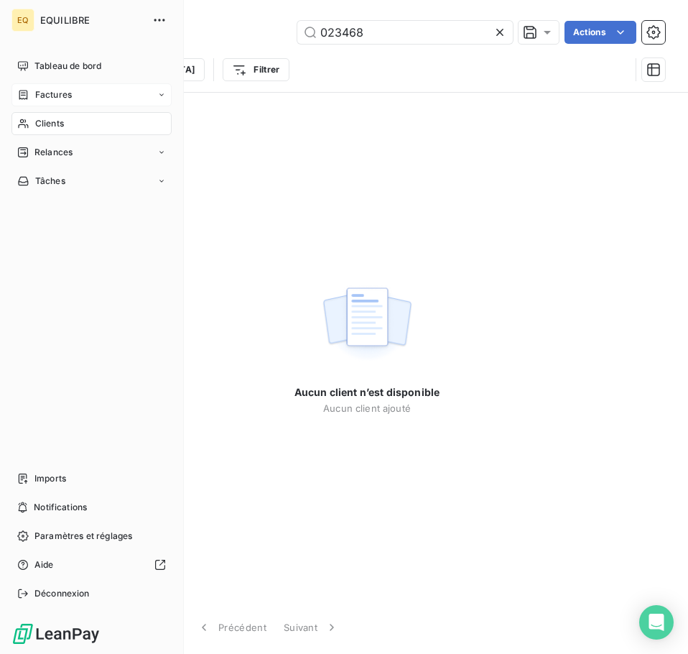
click at [44, 90] on span "Factures" at bounding box center [53, 94] width 37 height 13
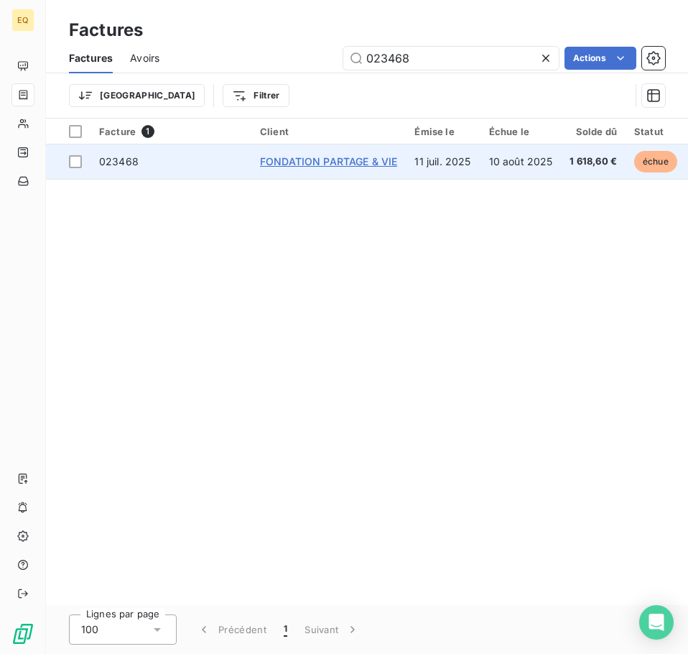
click at [345, 161] on span "FONDATION PARTAGE & VIE" at bounding box center [328, 161] width 137 height 12
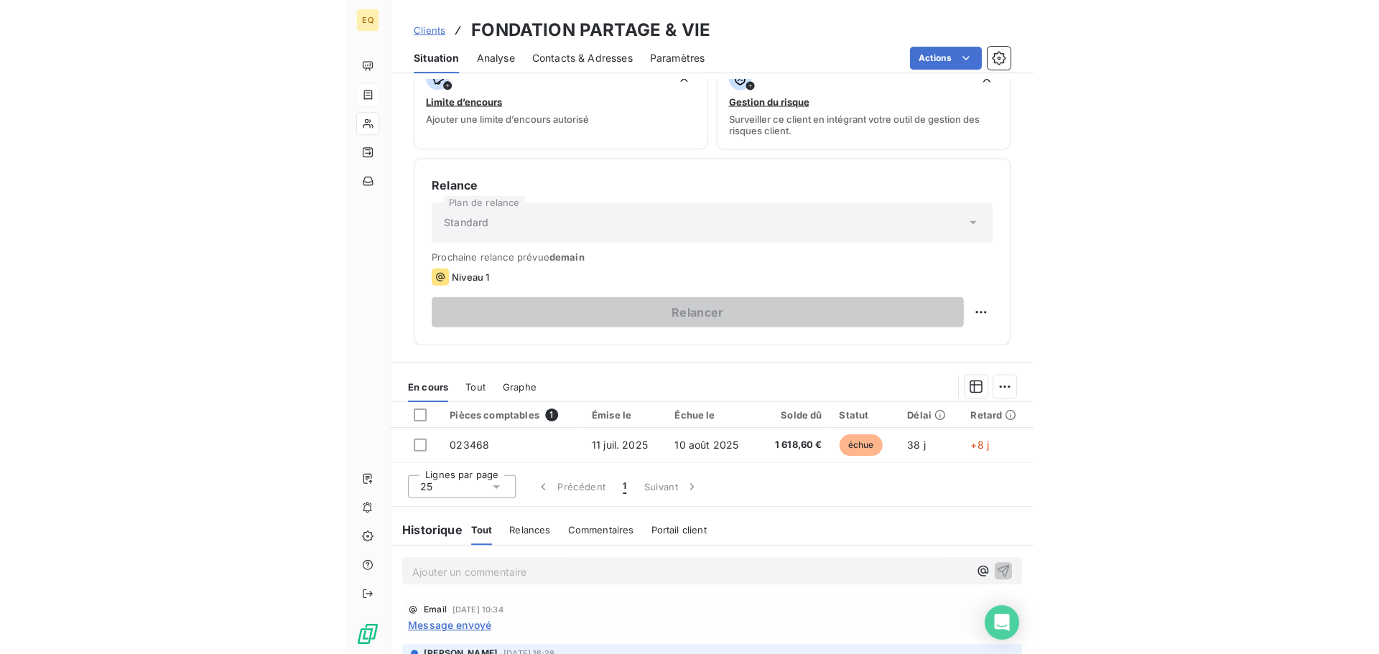
scroll to position [359, 0]
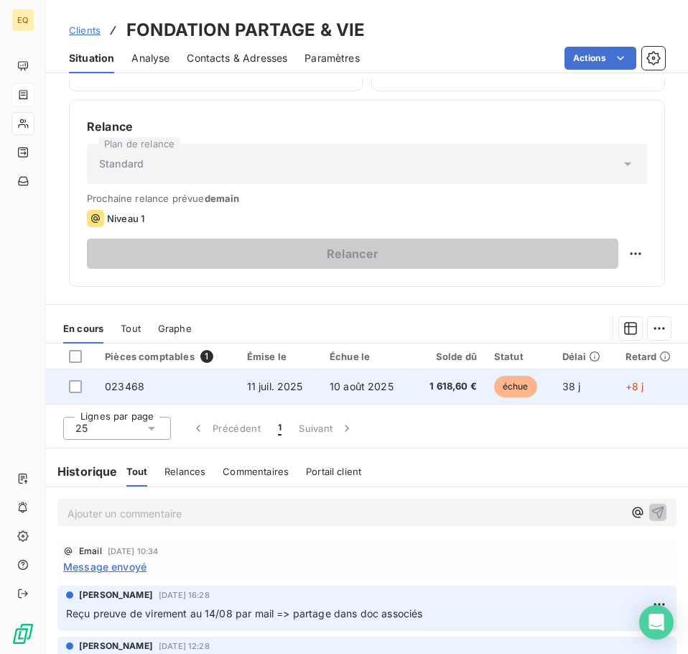
click at [284, 379] on td "11 juil. 2025" at bounding box center [280, 386] width 83 height 34
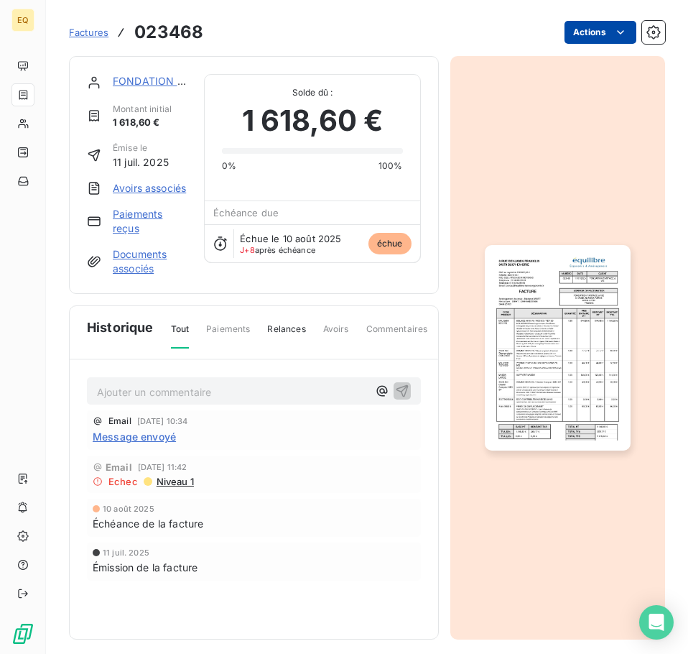
click at [583, 27] on html "EQ Factures 023468 Actions FONDATION PARTAGE & VIE Montant initial 1 618,60 € É…" at bounding box center [344, 327] width 688 height 654
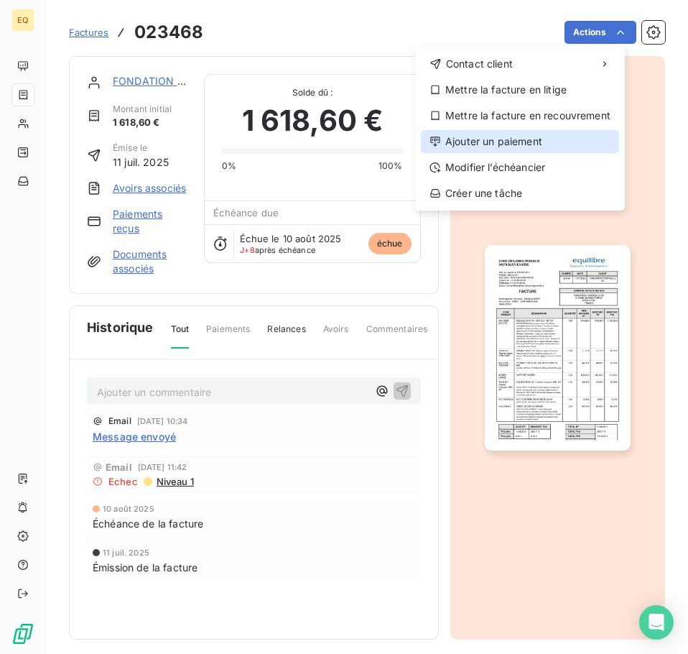
click at [473, 140] on div "Ajouter un paiement" at bounding box center [520, 141] width 198 height 23
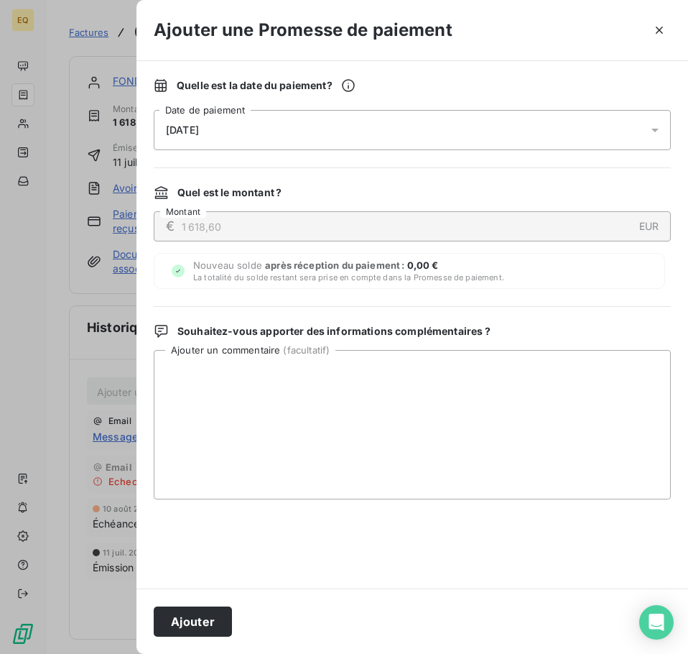
click at [653, 128] on icon at bounding box center [655, 130] width 14 height 14
click at [389, 77] on div "Quelle est la date du paiement ? [DATE] Date de paiement Quel est le montant ? …" at bounding box center [412, 324] width 552 height 527
